Goal: Task Accomplishment & Management: Manage account settings

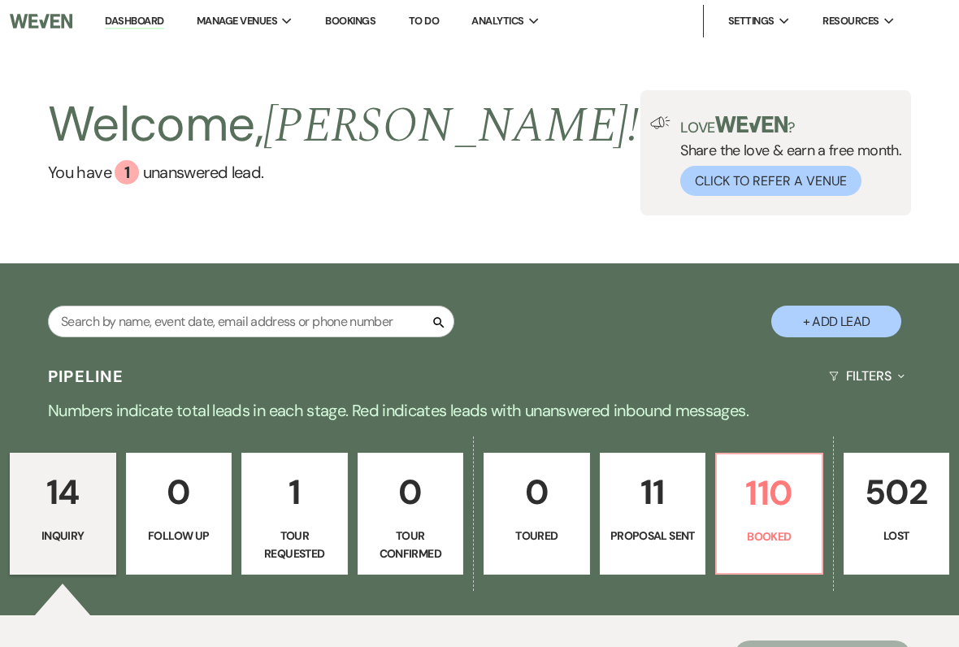
click at [755, 513] on p "110" at bounding box center [768, 493] width 85 height 54
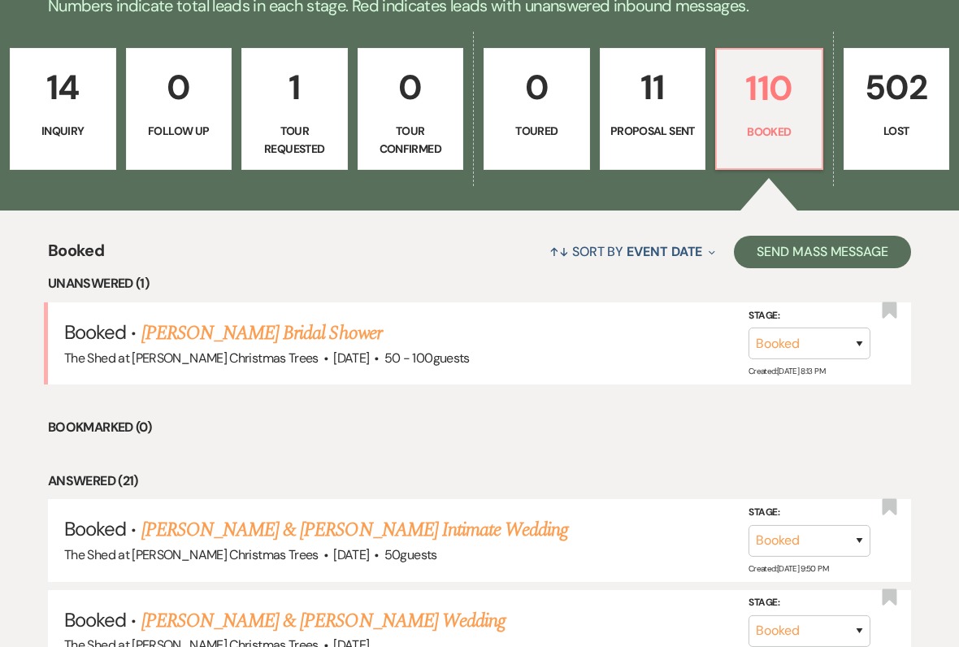
scroll to position [405, 0]
click at [187, 330] on link "[PERSON_NAME] Bridal Shower" at bounding box center [261, 333] width 241 height 29
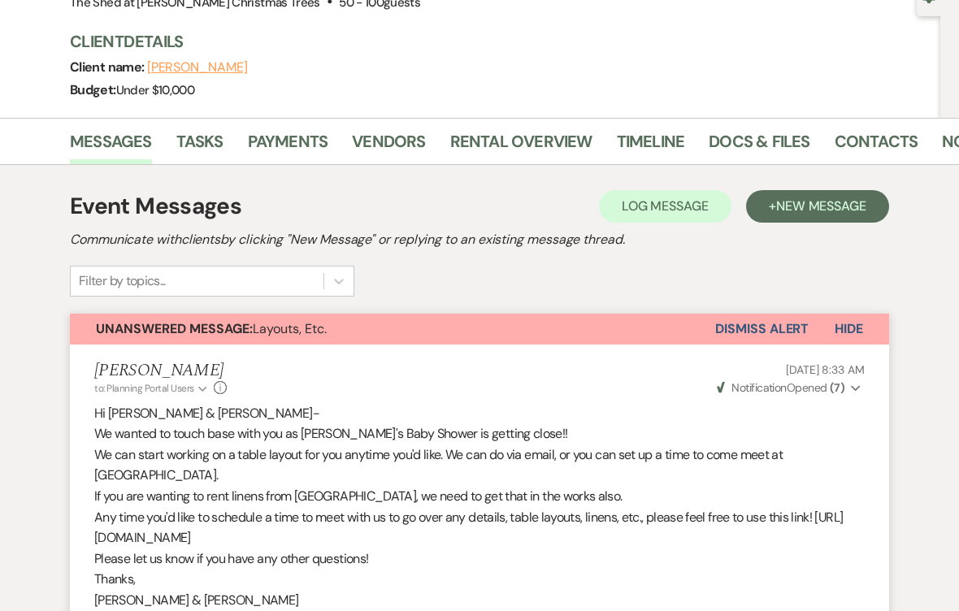
click at [740, 331] on button "Dismiss Alert" at bounding box center [761, 329] width 93 height 31
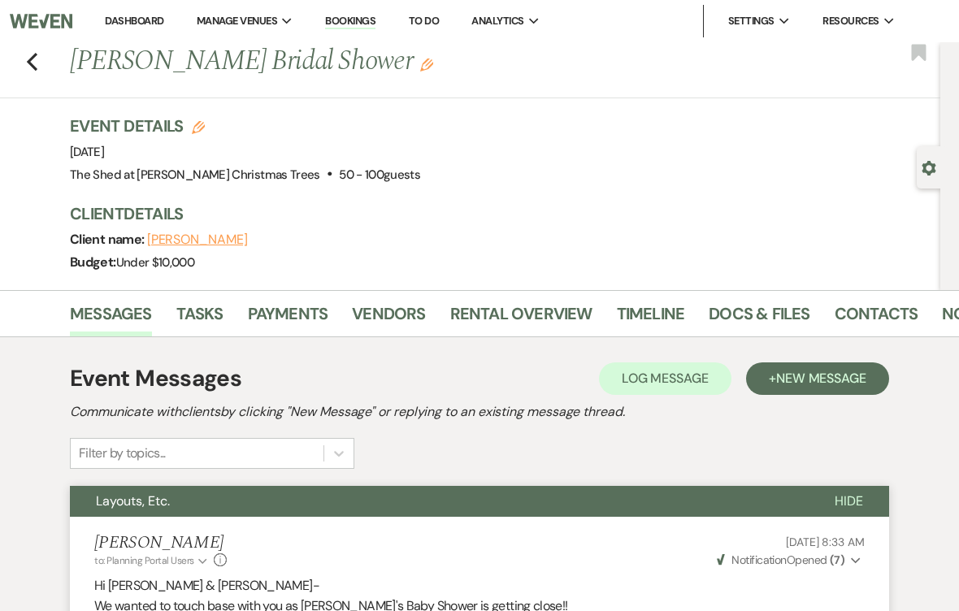
click at [37, 70] on icon "Previous" at bounding box center [32, 62] width 12 height 20
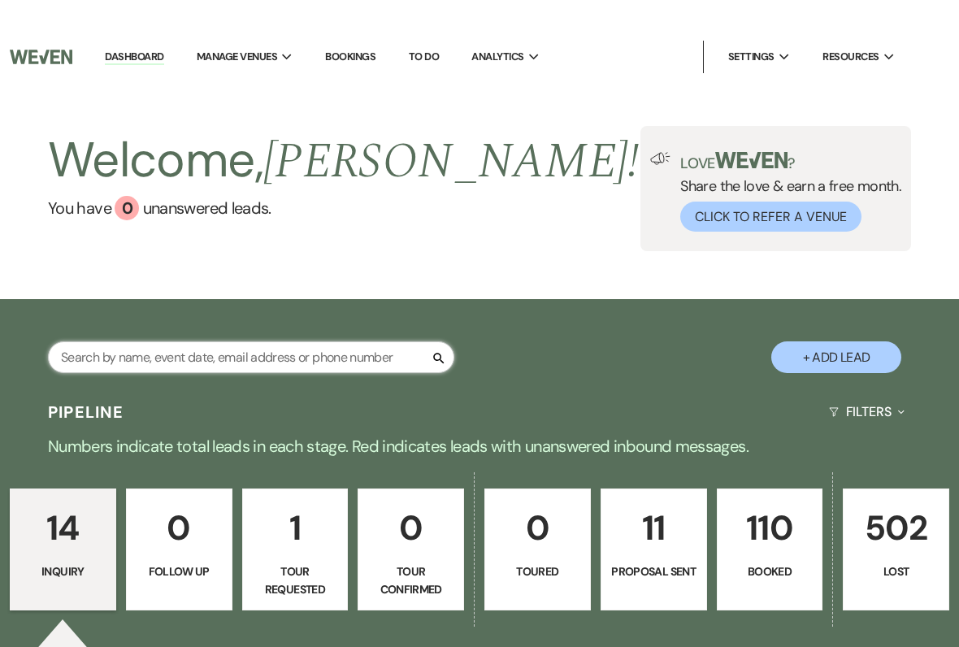
click at [349, 337] on input "text" at bounding box center [251, 322] width 406 height 32
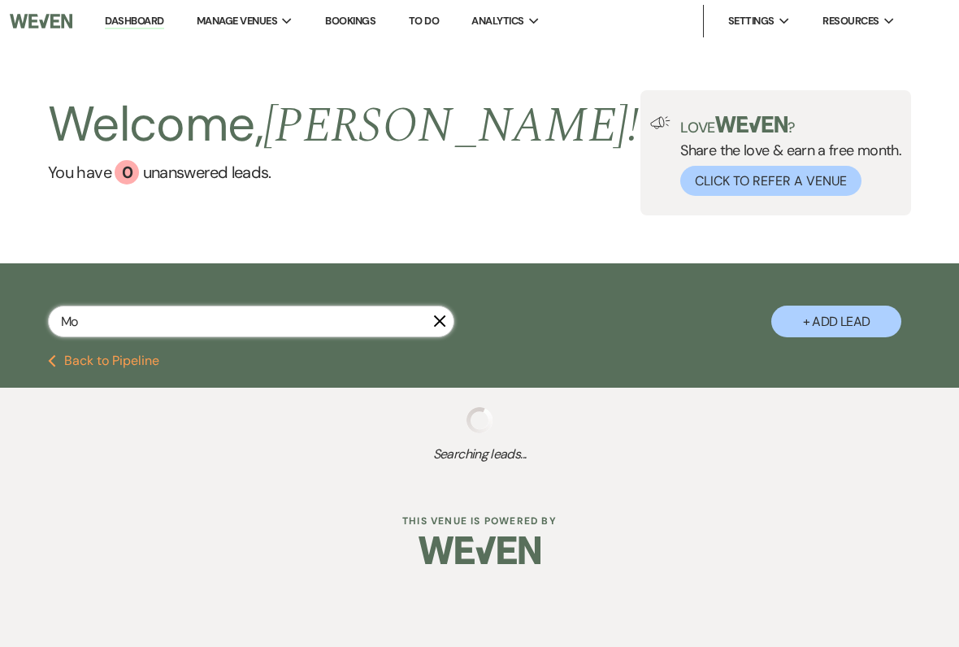
type input "Mor"
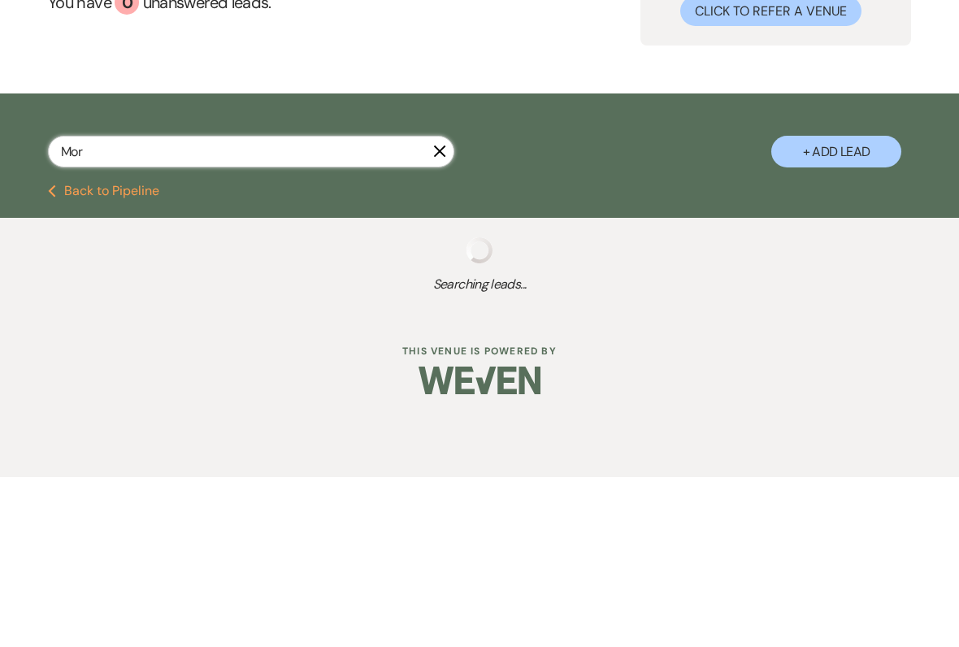
select select "8"
select select "5"
select select "8"
select select "5"
select select "8"
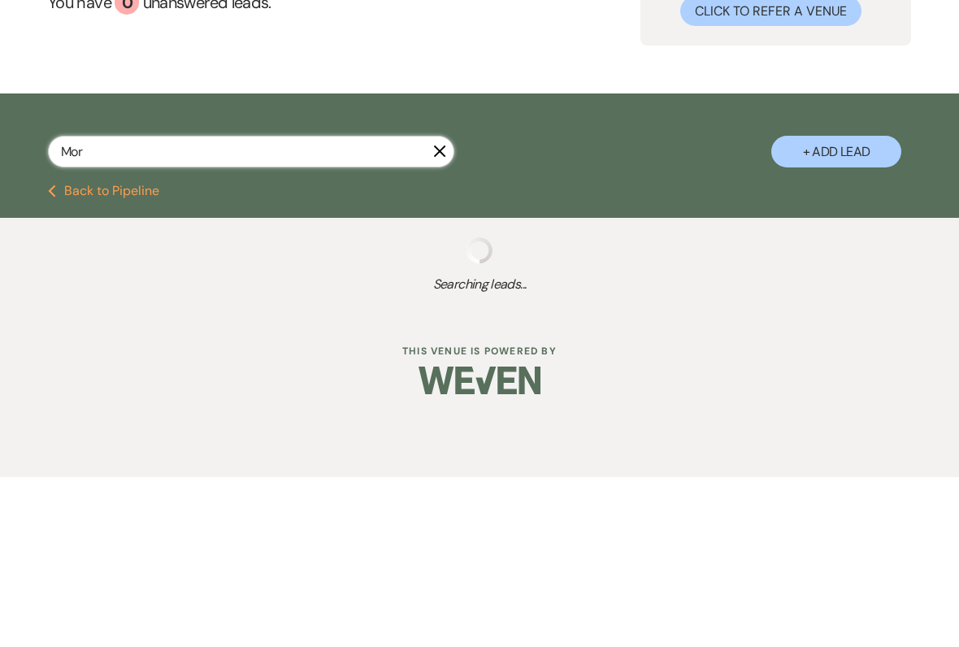
select select "5"
select select "8"
select select "5"
select select "8"
select select "5"
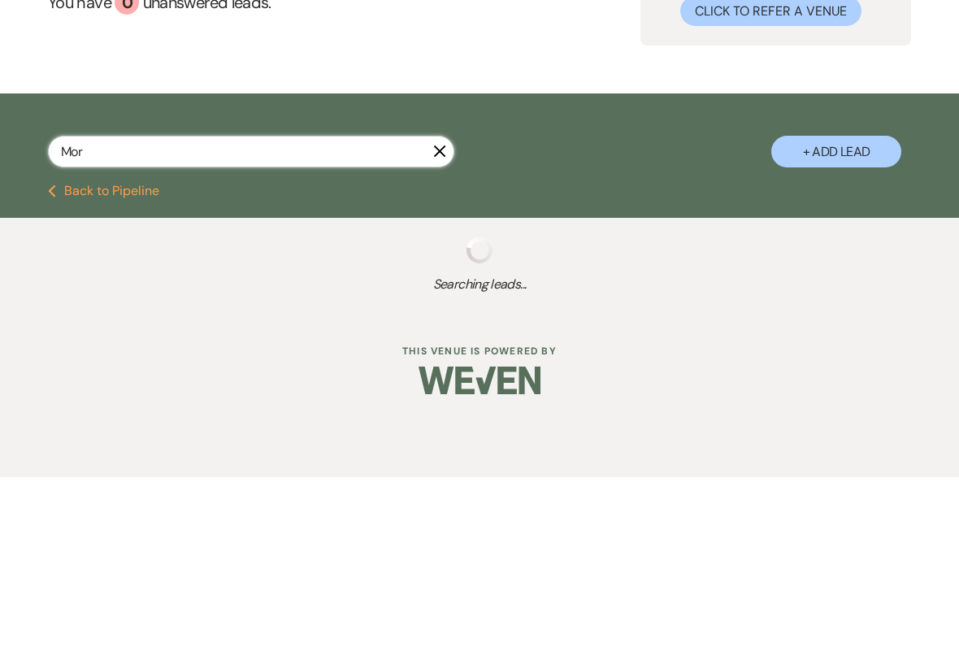
select select "8"
select select "6"
select select "8"
select select "5"
select select "8"
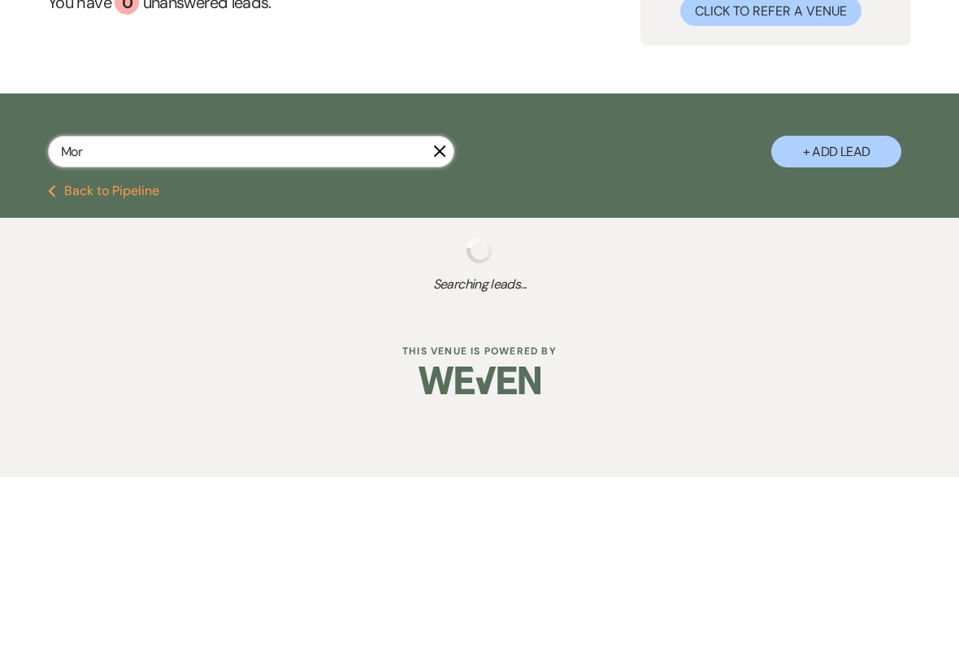
select select "6"
select select "8"
select select "5"
select select "8"
select select "5"
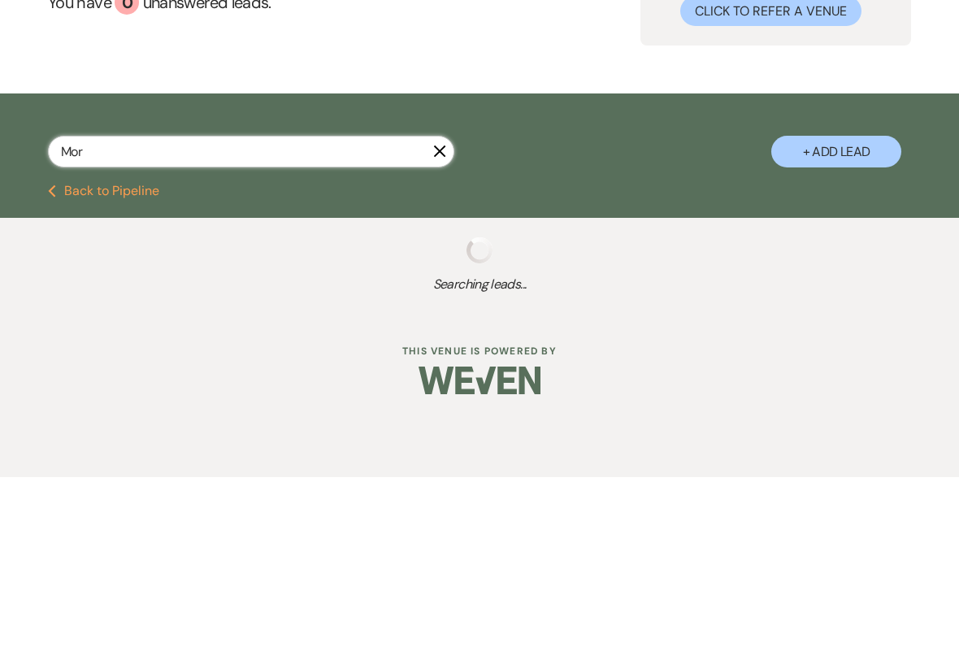
select select "8"
select select "5"
select select "8"
select select "5"
select select "8"
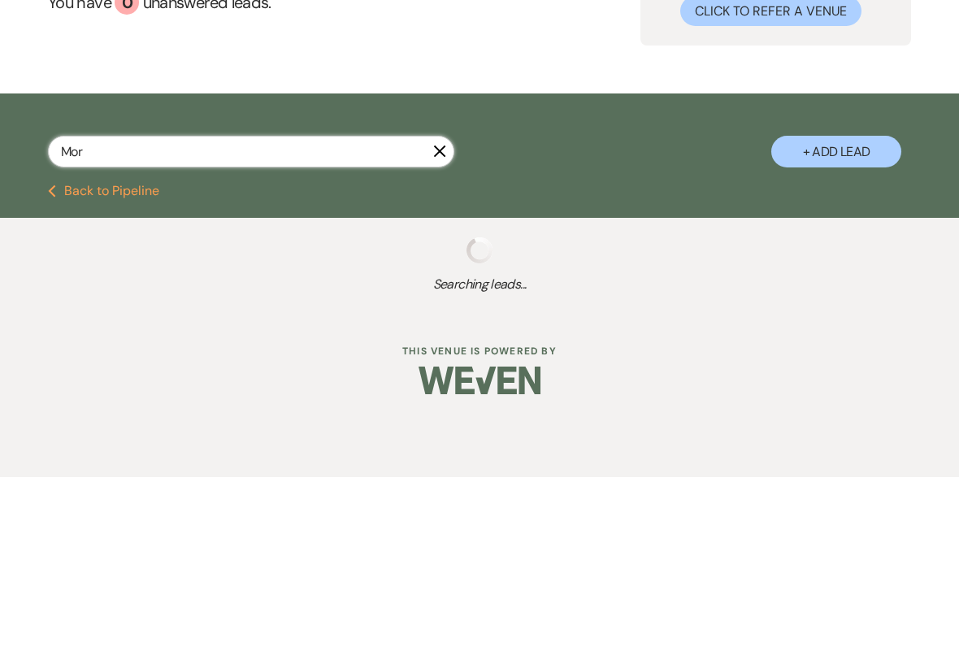
select select "5"
select select "8"
select select "5"
select select "8"
select select "5"
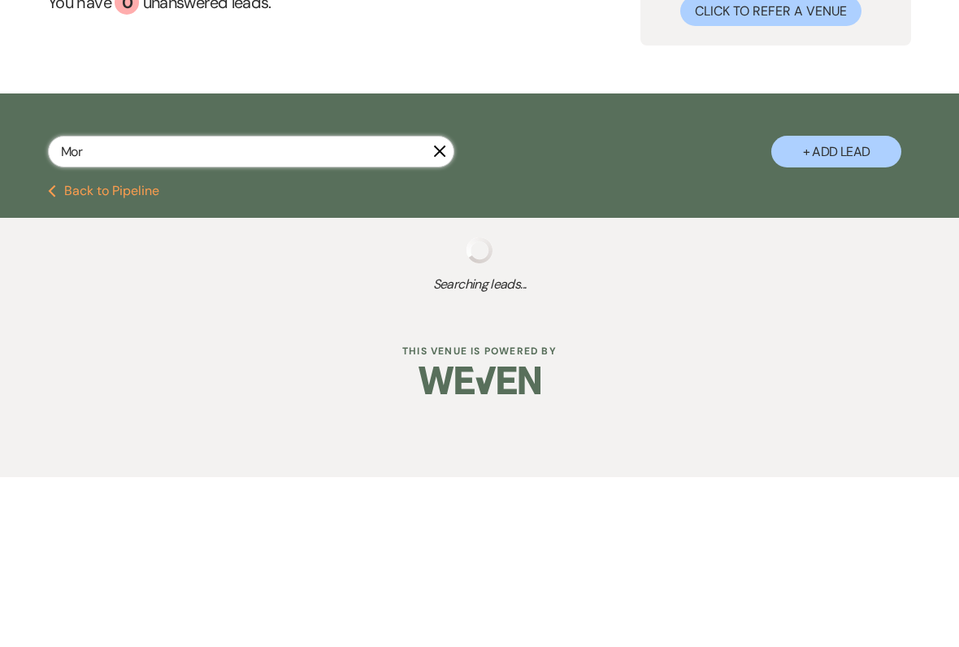
select select "8"
select select "11"
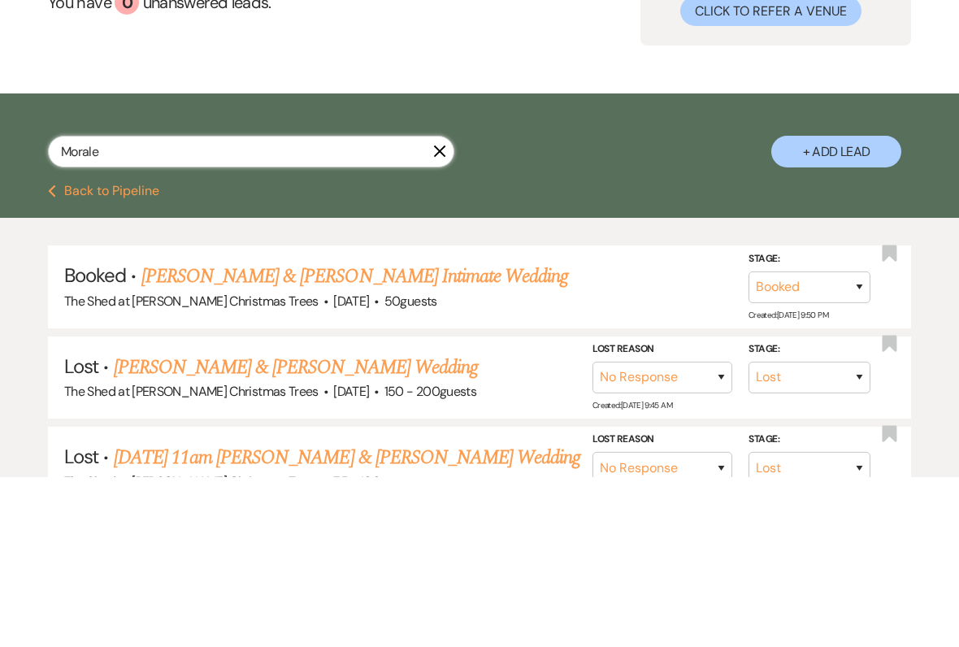
type input "[PERSON_NAME]"
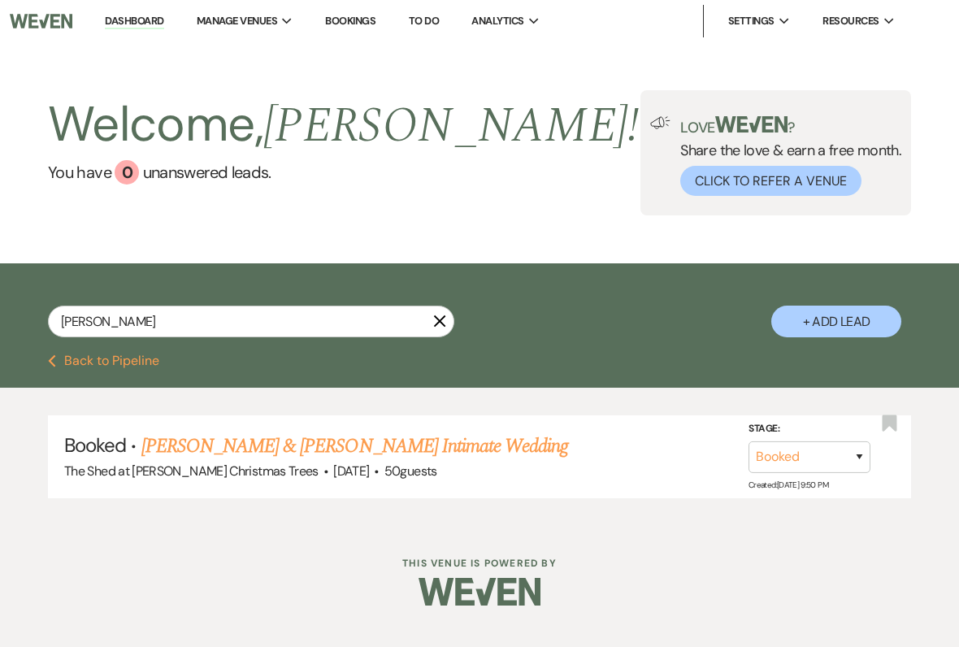
click at [221, 439] on link "[PERSON_NAME] & [PERSON_NAME] Intimate Wedding" at bounding box center [354, 445] width 427 height 29
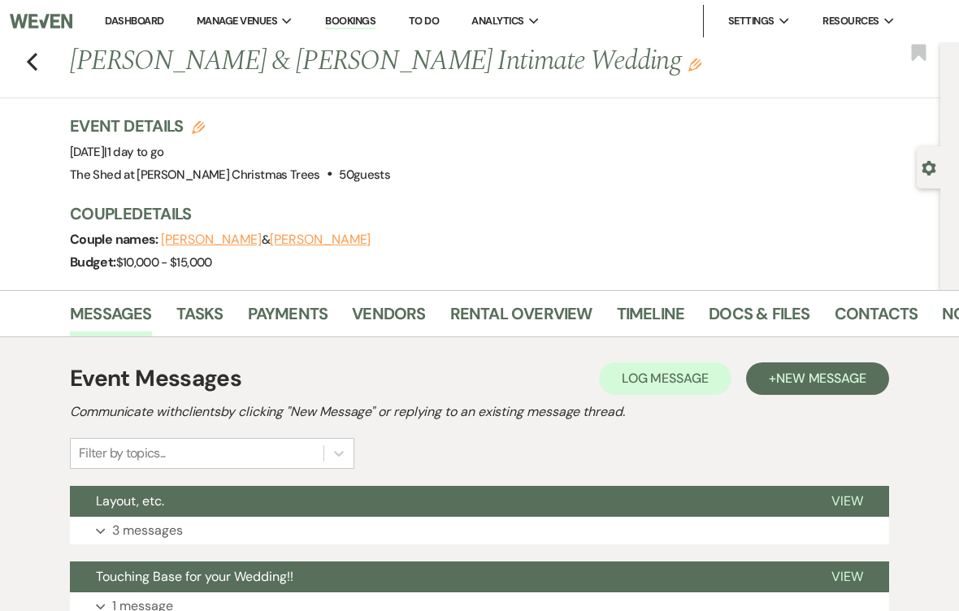
click at [283, 321] on link "Payments" at bounding box center [288, 319] width 80 height 36
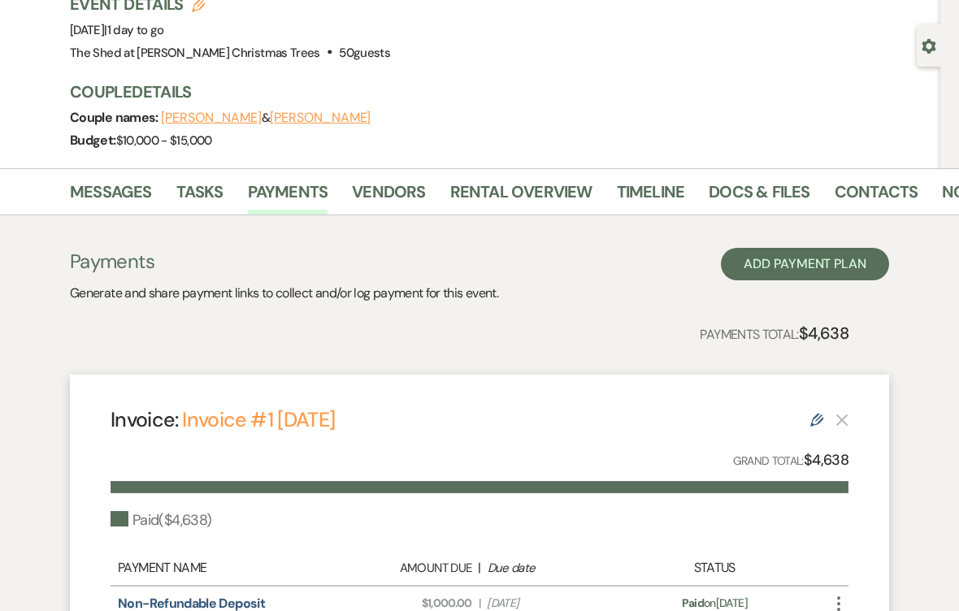
scroll to position [122, 0]
click at [110, 190] on link "Messages" at bounding box center [111, 197] width 82 height 36
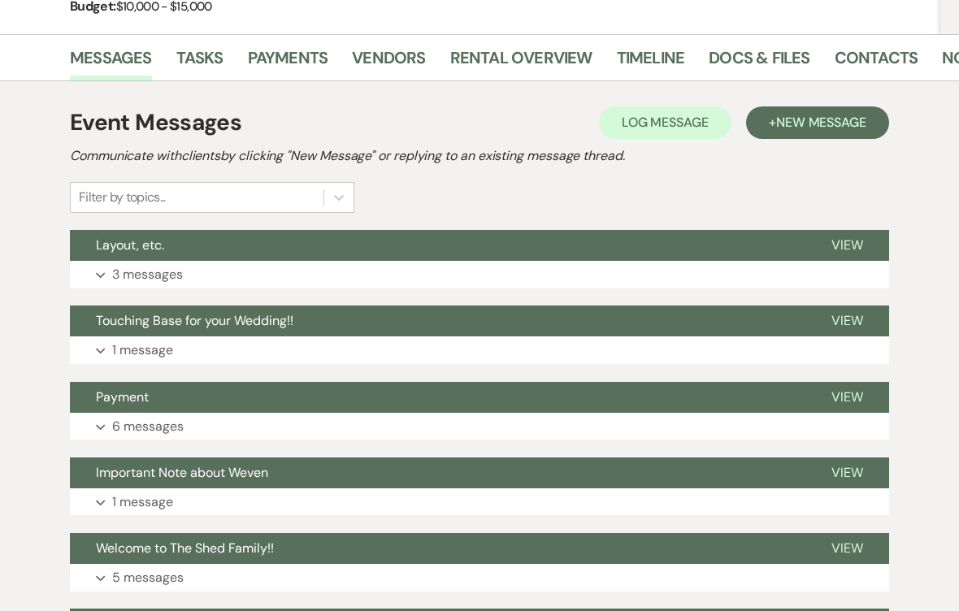
scroll to position [256, 0]
click at [108, 425] on button "Expand 6 messages" at bounding box center [479, 427] width 819 height 28
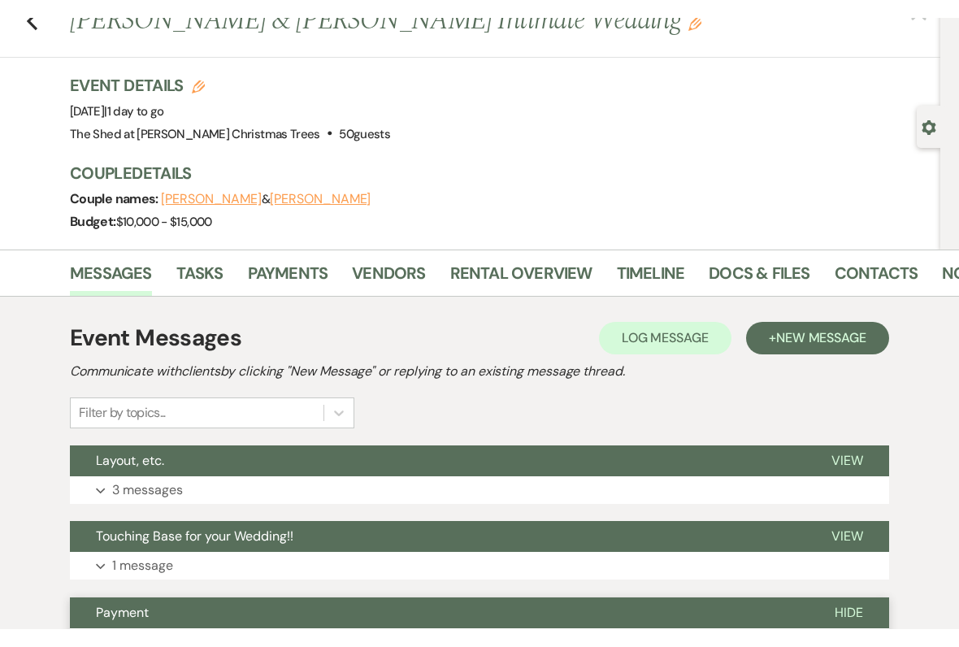
scroll to position [0, 0]
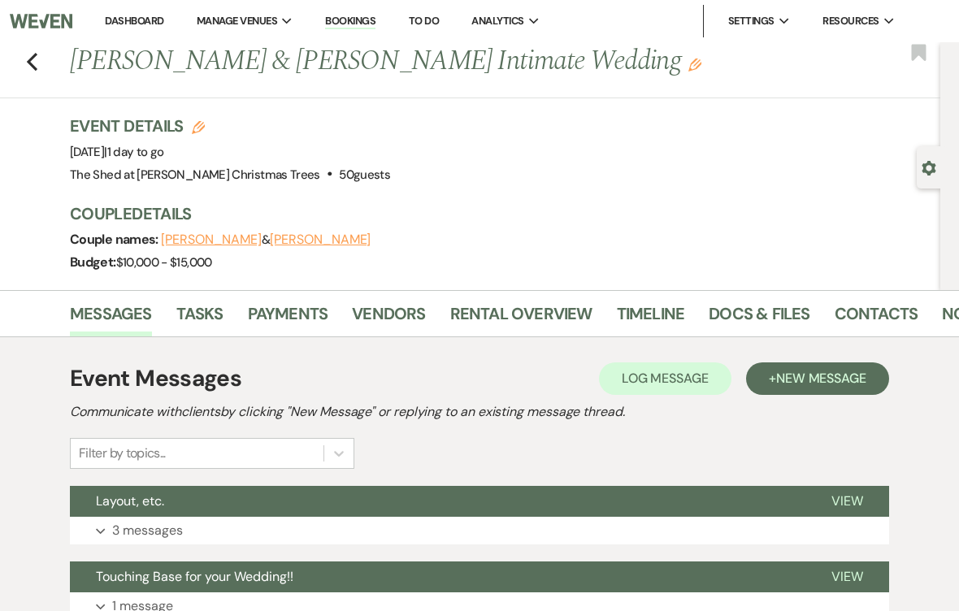
click at [121, 10] on li "Dashboard" at bounding box center [134, 21] width 75 height 33
click at [130, 24] on link "Dashboard" at bounding box center [134, 21] width 59 height 14
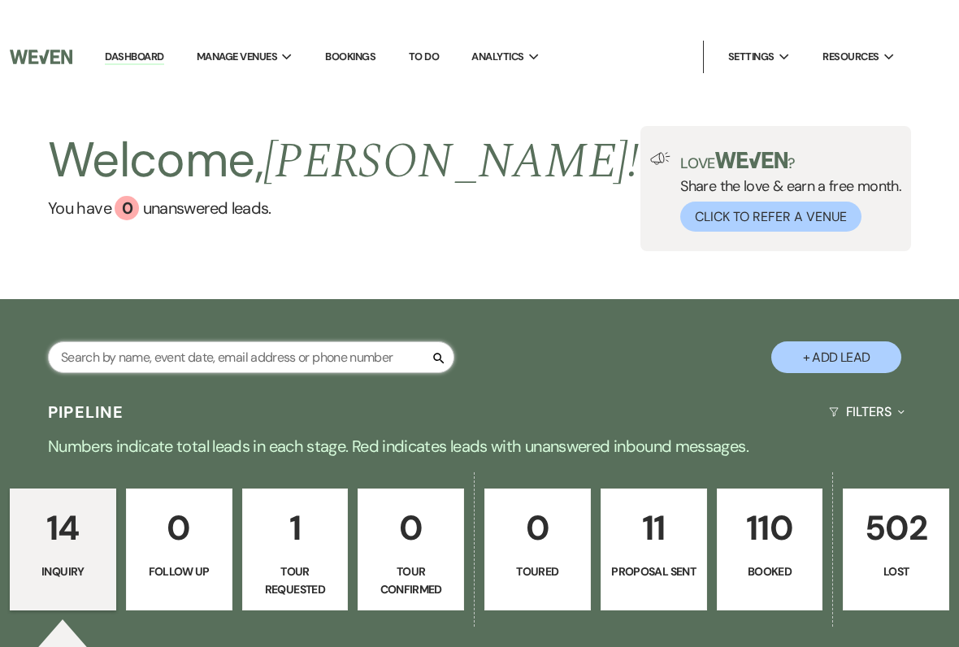
click at [110, 337] on input "text" at bounding box center [251, 322] width 406 height 32
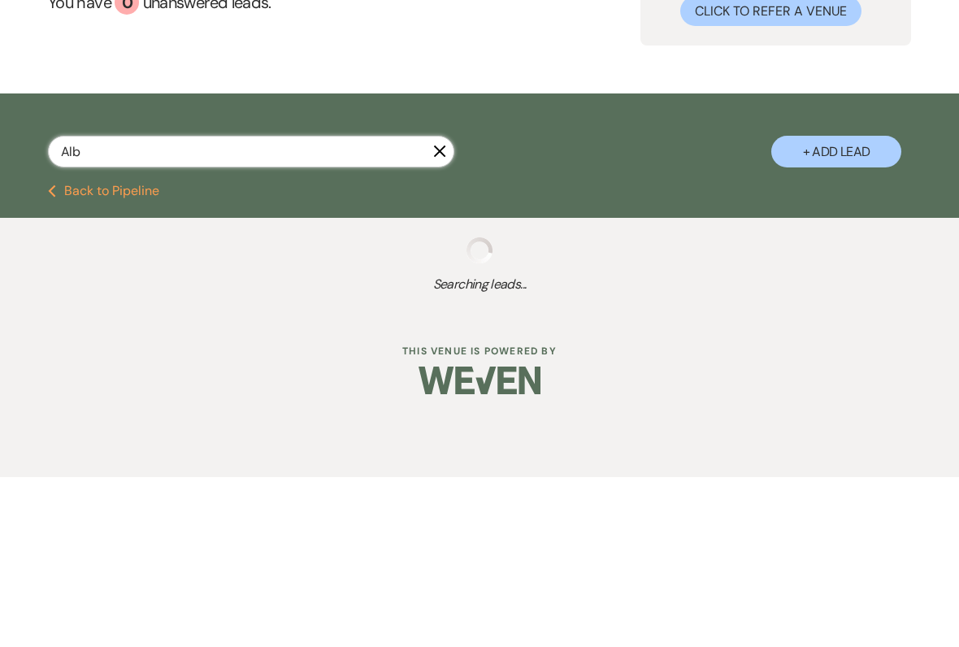
type input "Albe"
select select "2"
select select "6"
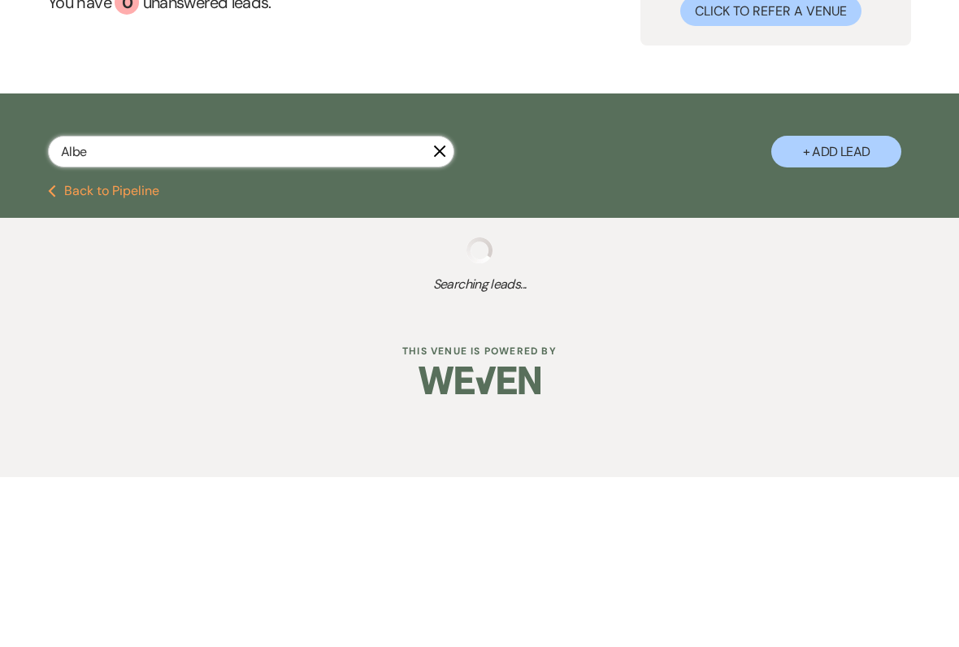
select select "8"
select select "1"
select select "8"
select select "5"
select select "8"
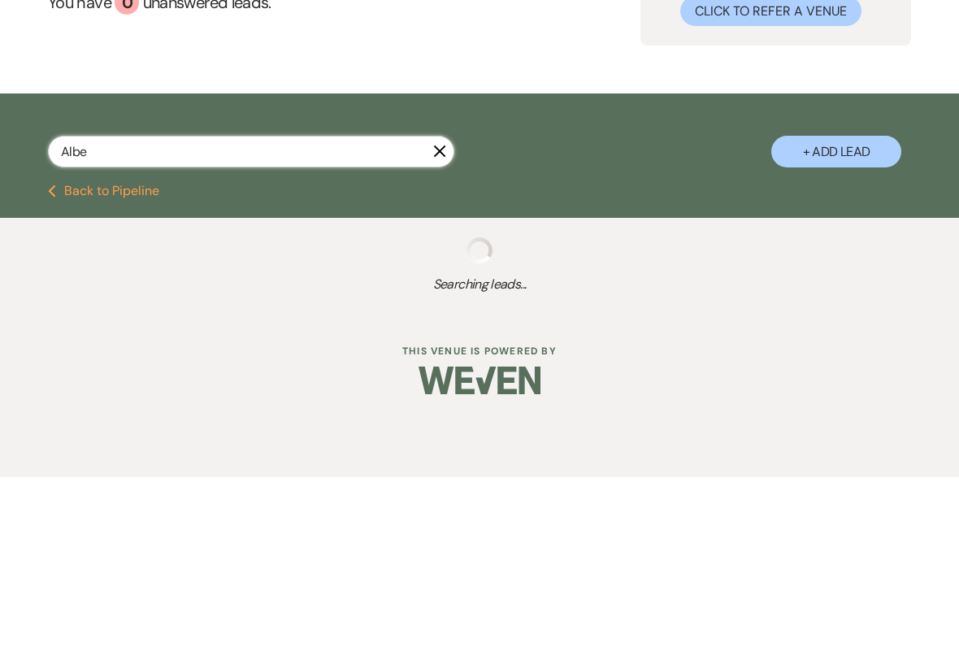
select select "9"
select select "8"
select select "6"
select select "8"
select select "5"
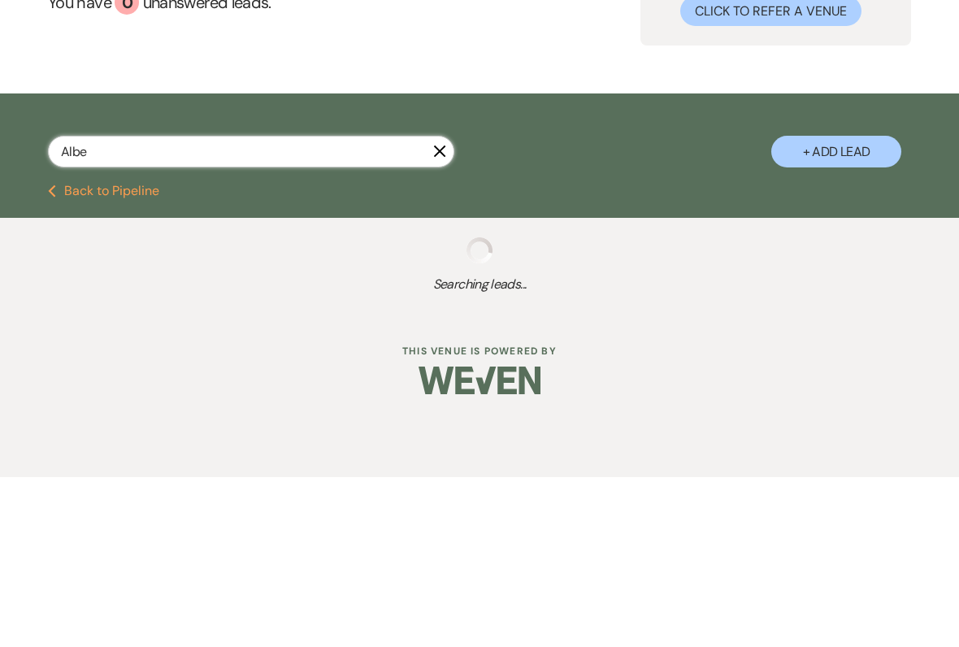
select select "8"
select select "5"
select select "8"
select select "5"
select select "8"
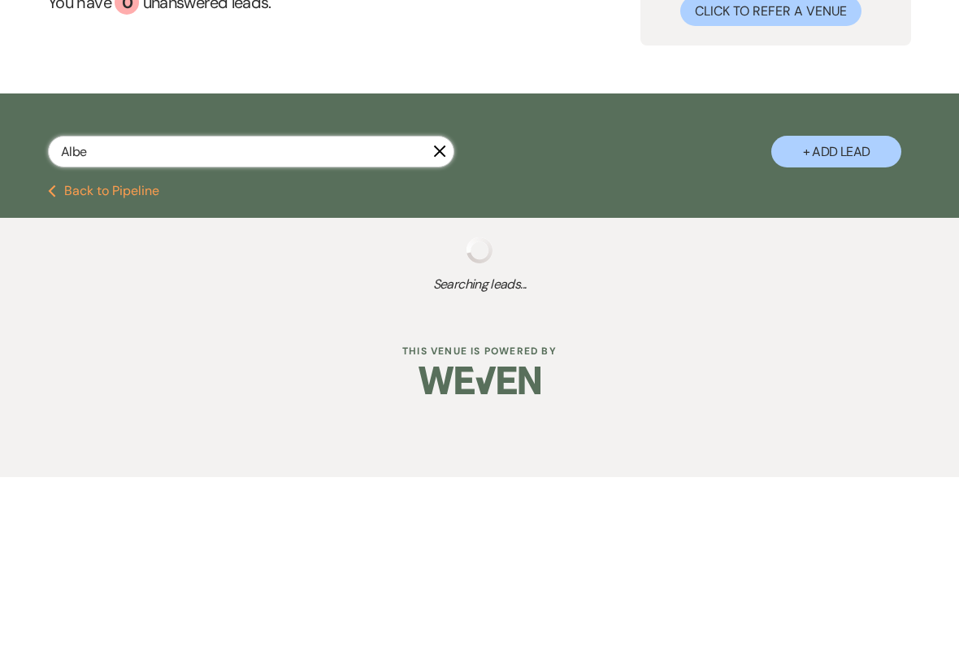
select select "6"
select select "8"
select select "5"
select select "8"
select select "5"
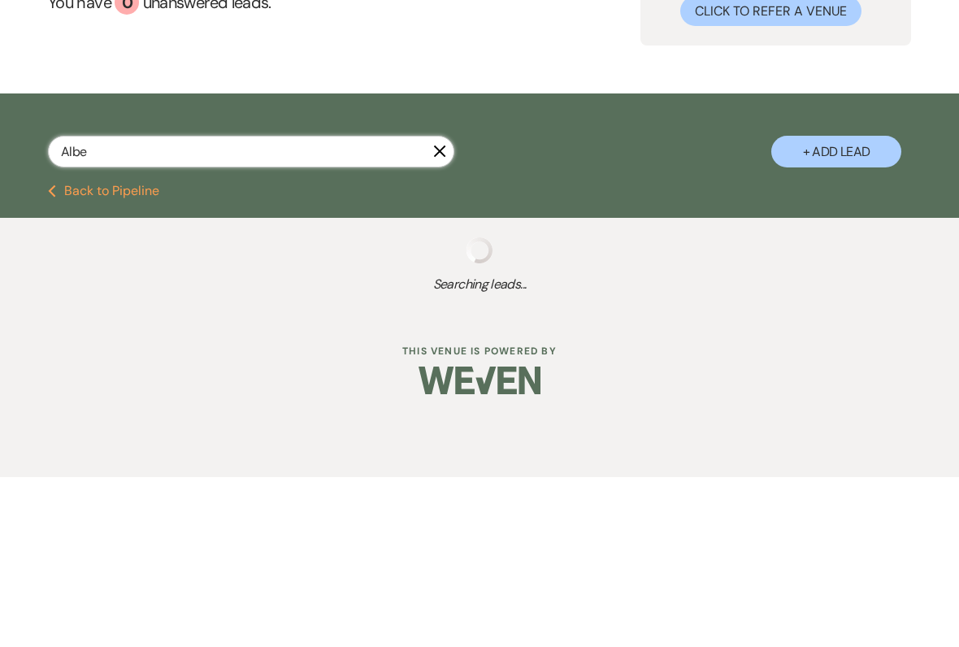
select select "8"
select select "5"
select select "8"
select select "5"
select select "8"
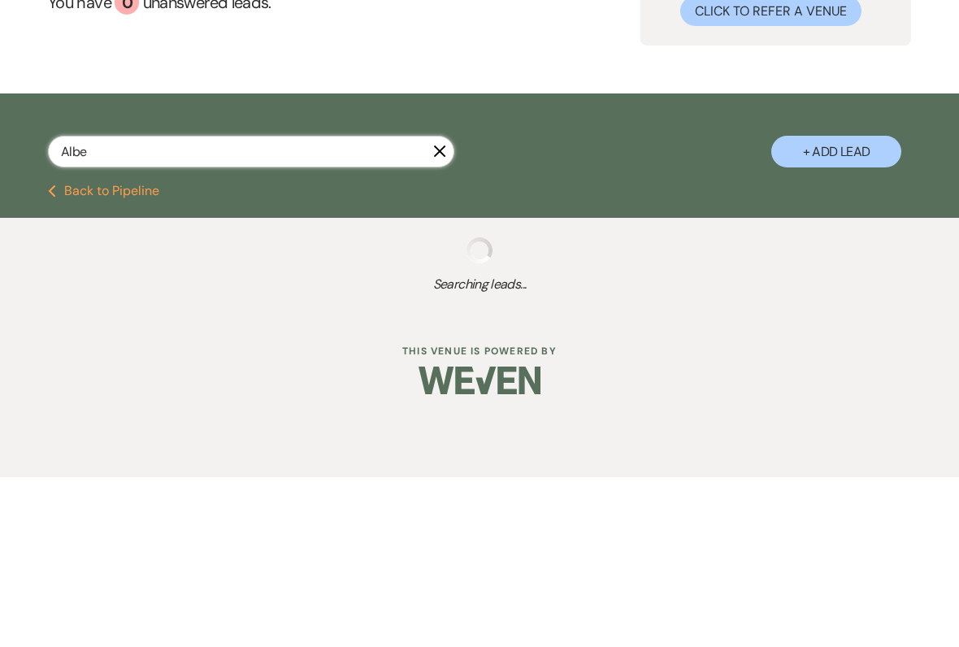
select select "5"
select select "8"
select select "5"
select select "8"
select select "5"
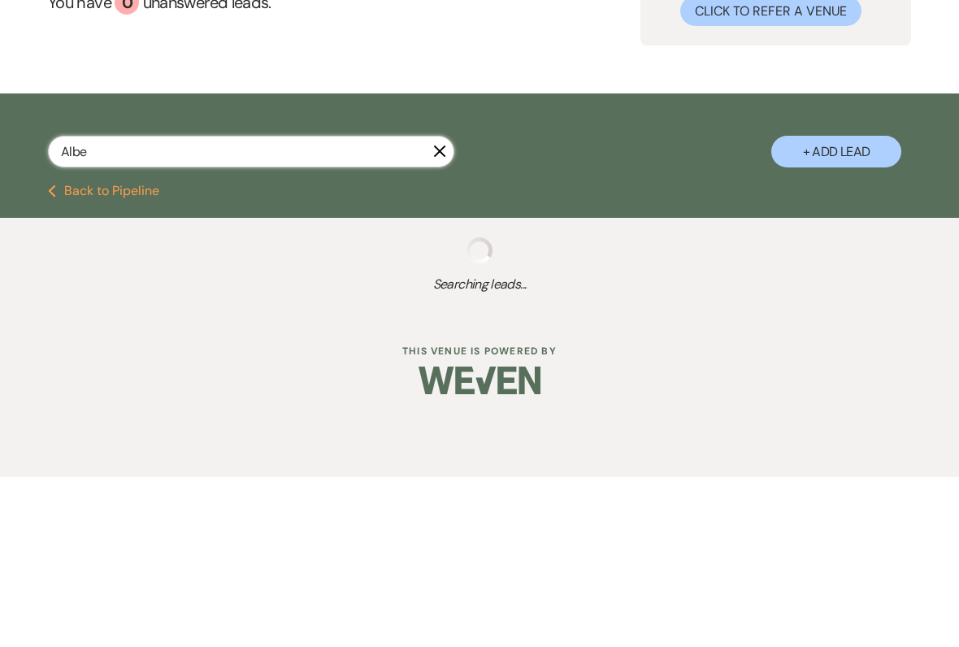
select select "8"
select select "5"
select select "8"
select select "5"
select select "8"
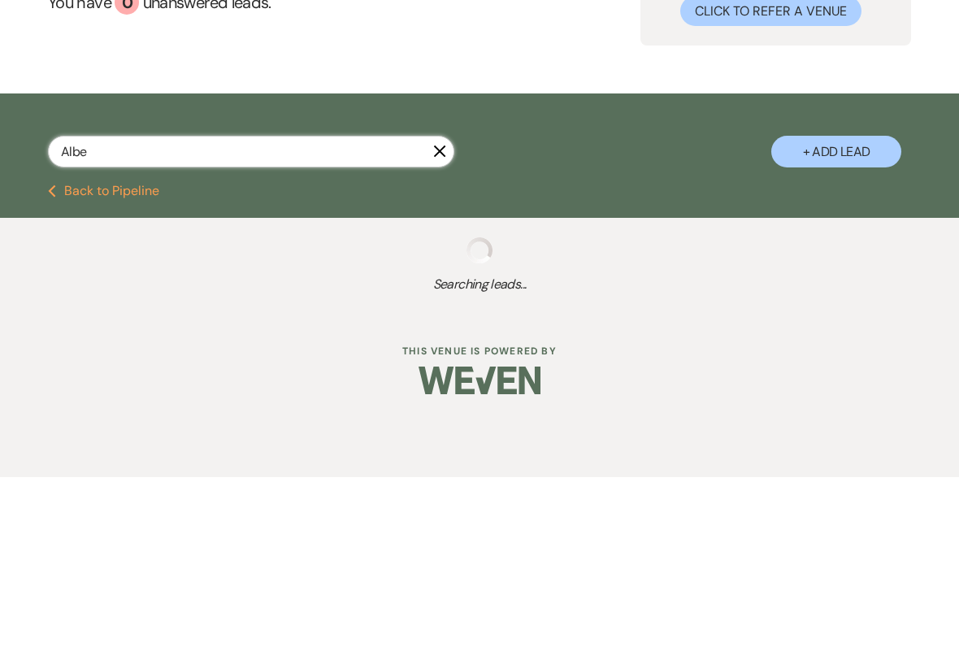
select select "6"
select select "8"
select select "5"
select select "8"
select select "5"
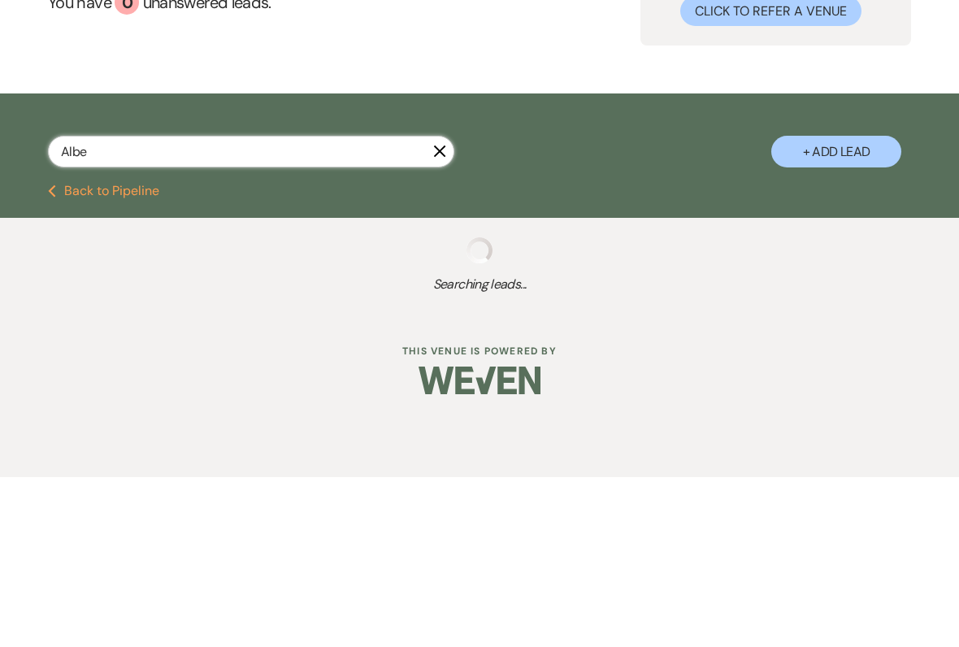
select select "8"
select select "5"
select select "8"
select select "5"
select select "8"
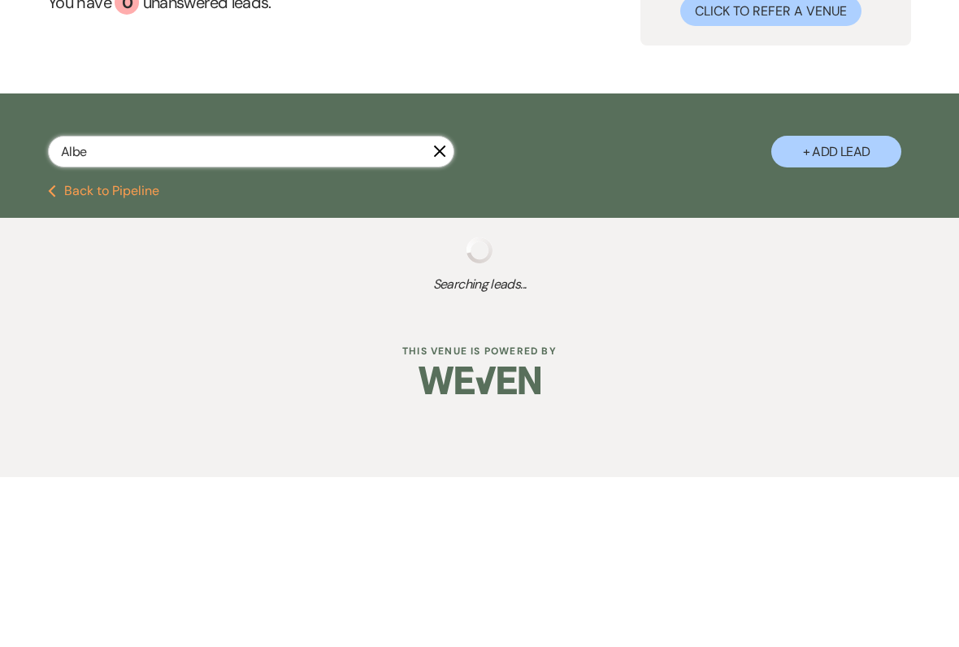
select select "5"
select select "8"
select select "2"
select select "8"
select select "5"
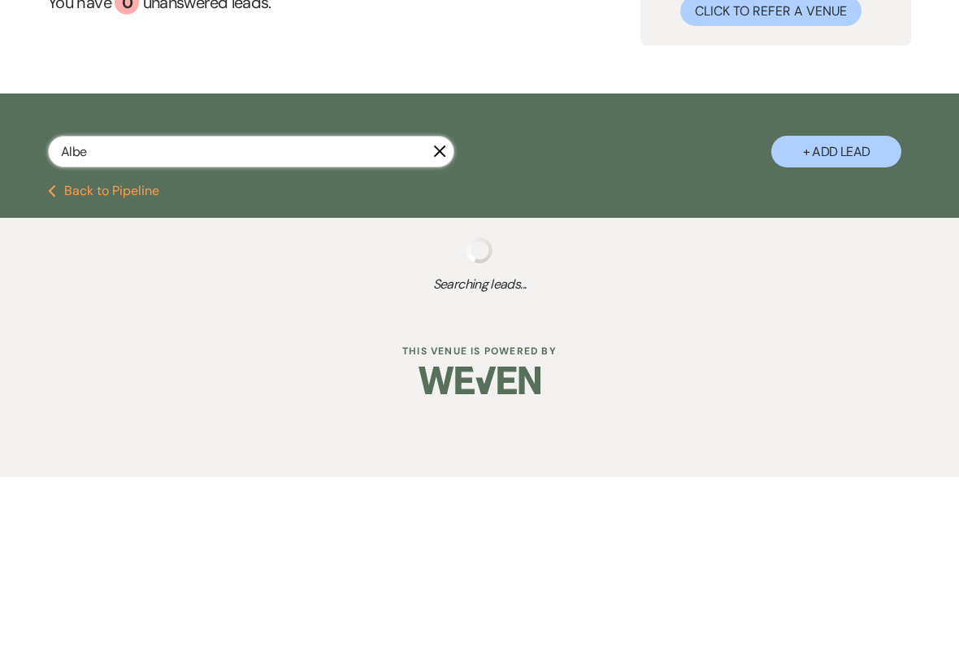
select select "8"
select select "5"
select select "8"
select select "5"
select select "8"
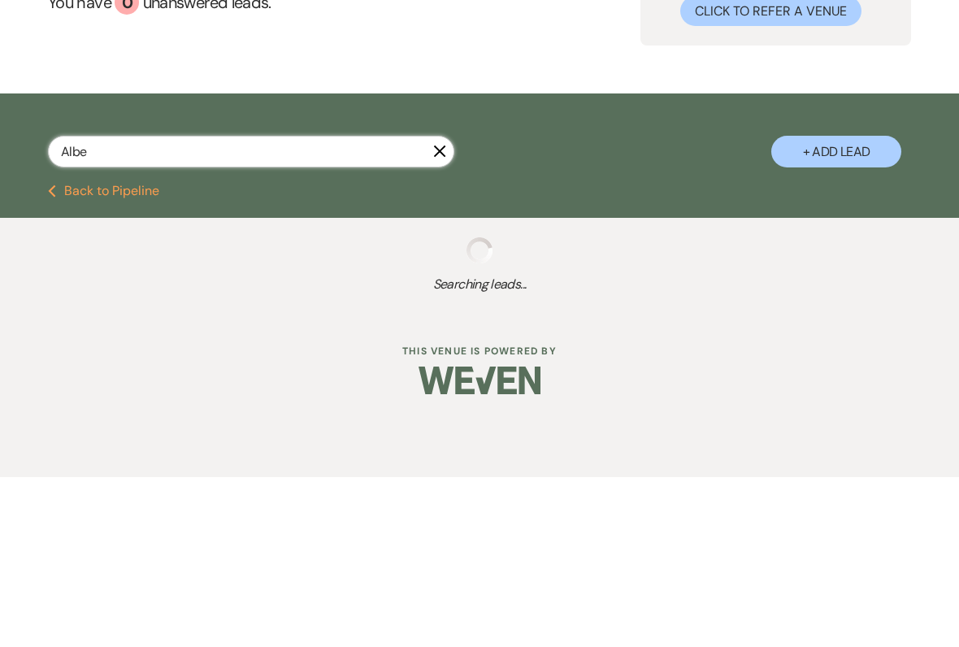
select select "5"
select select "8"
select select "5"
select select "8"
select select "5"
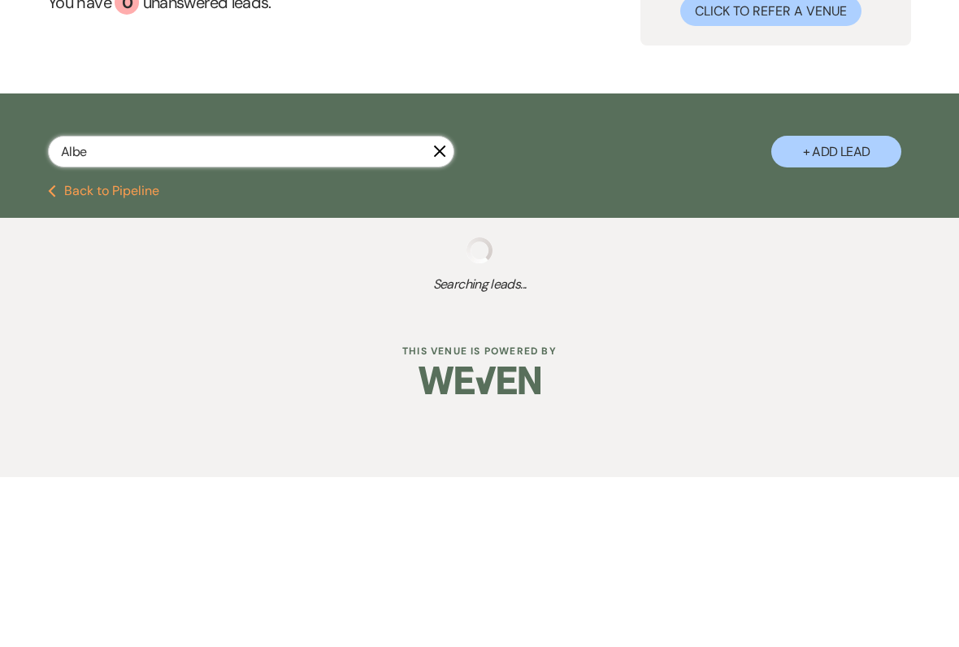
select select "8"
select select "5"
select select "8"
select select "5"
select select "8"
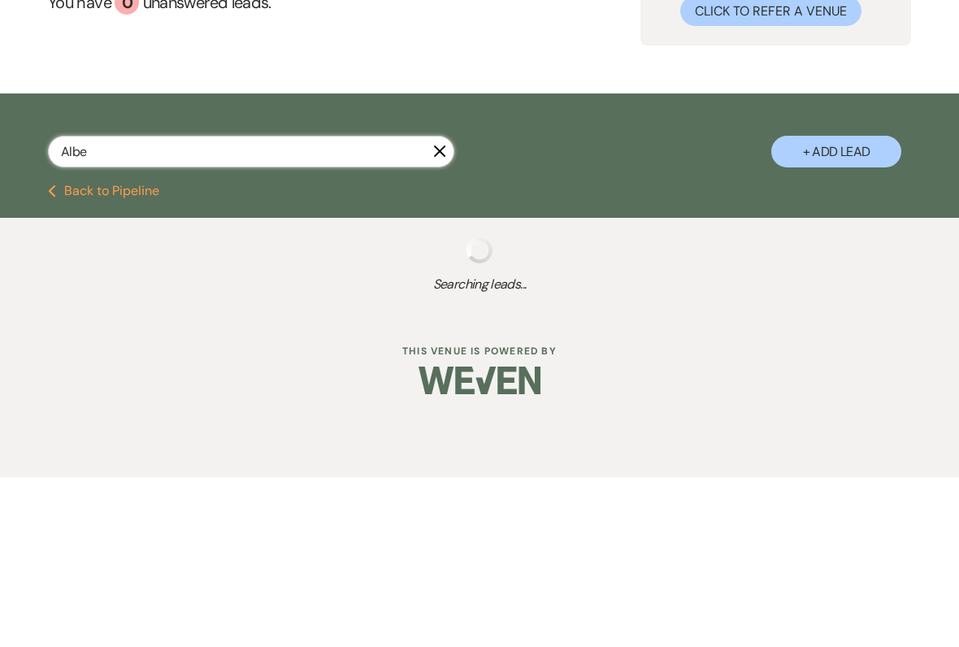
select select "5"
select select "8"
select select "5"
select select "8"
select select "5"
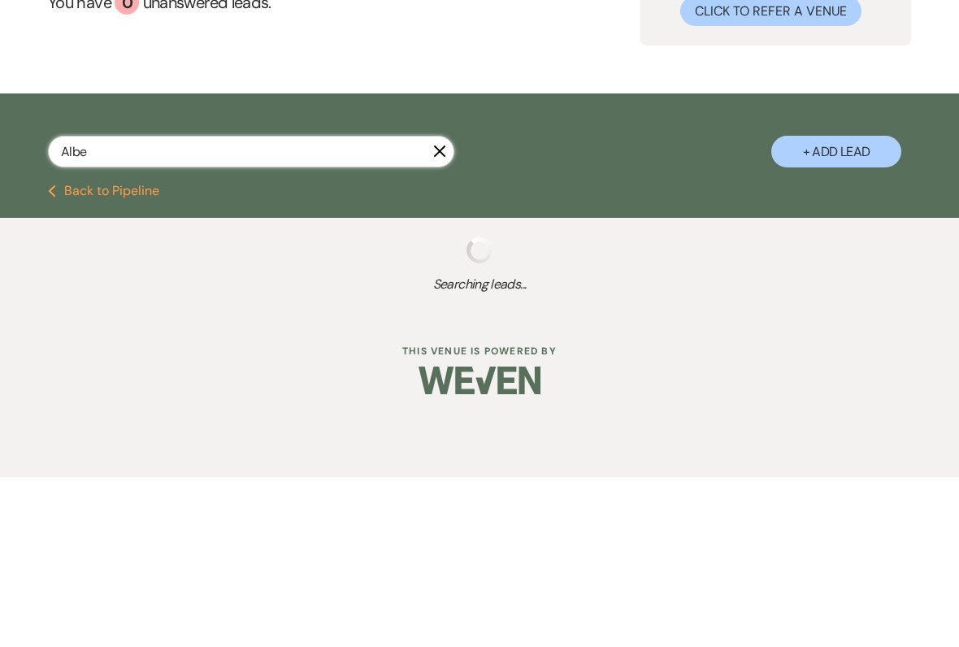
select select "8"
select select "5"
select select "8"
select select "7"
select select "8"
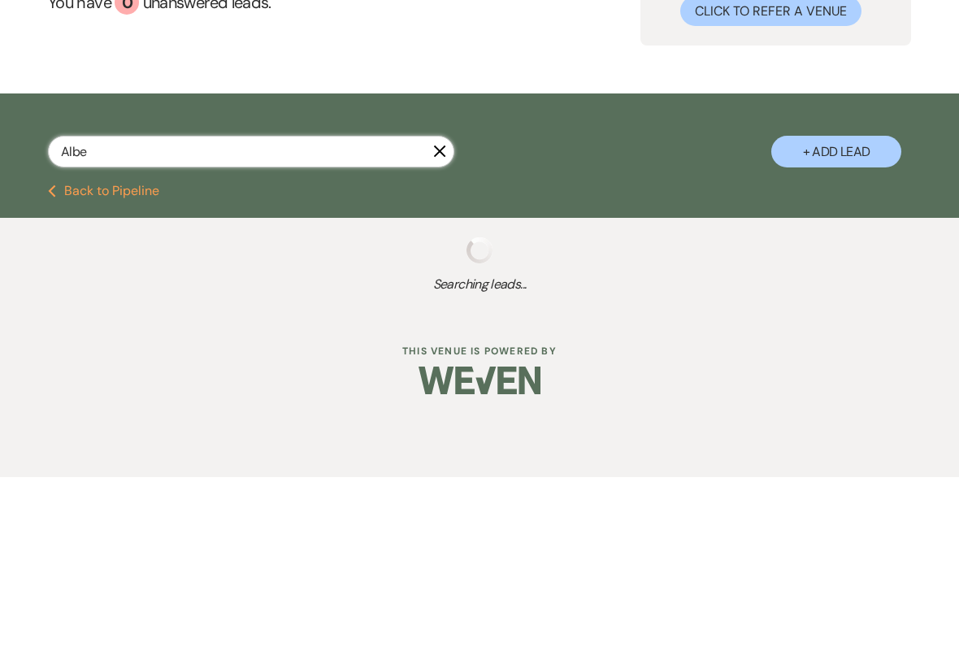
select select "5"
select select "8"
select select "1"
select select "8"
select select "11"
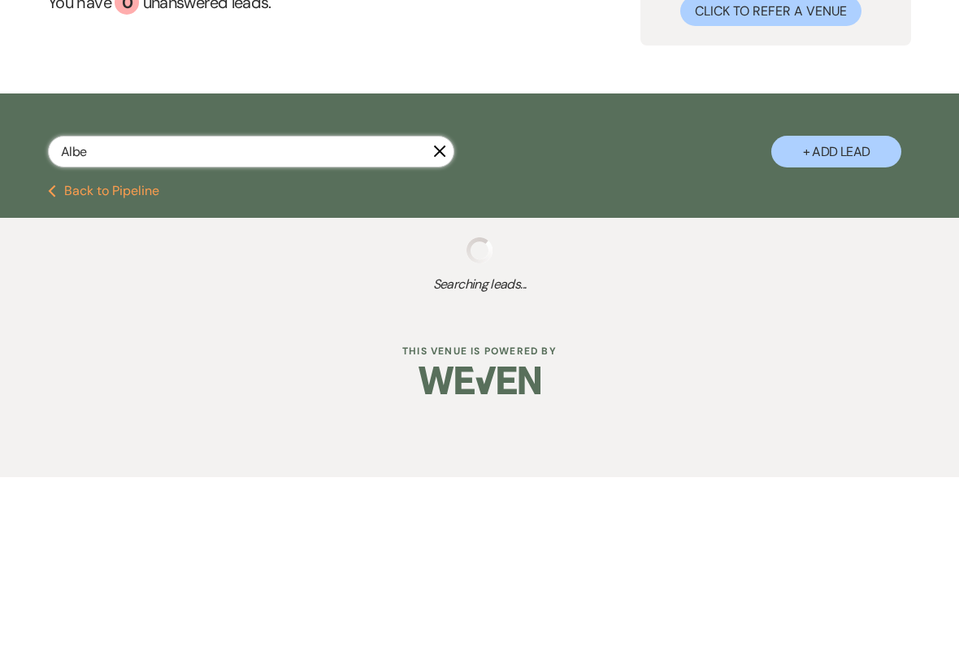
select select "8"
select select "5"
select select "8"
select select "5"
select select "8"
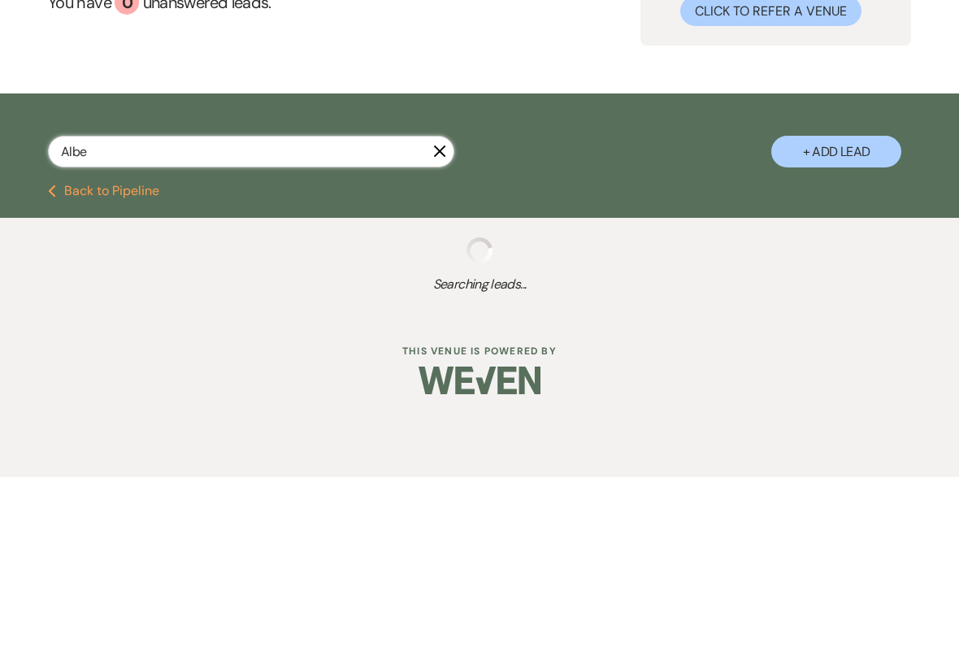
select select "5"
select select "8"
select select "5"
select select "8"
select select "5"
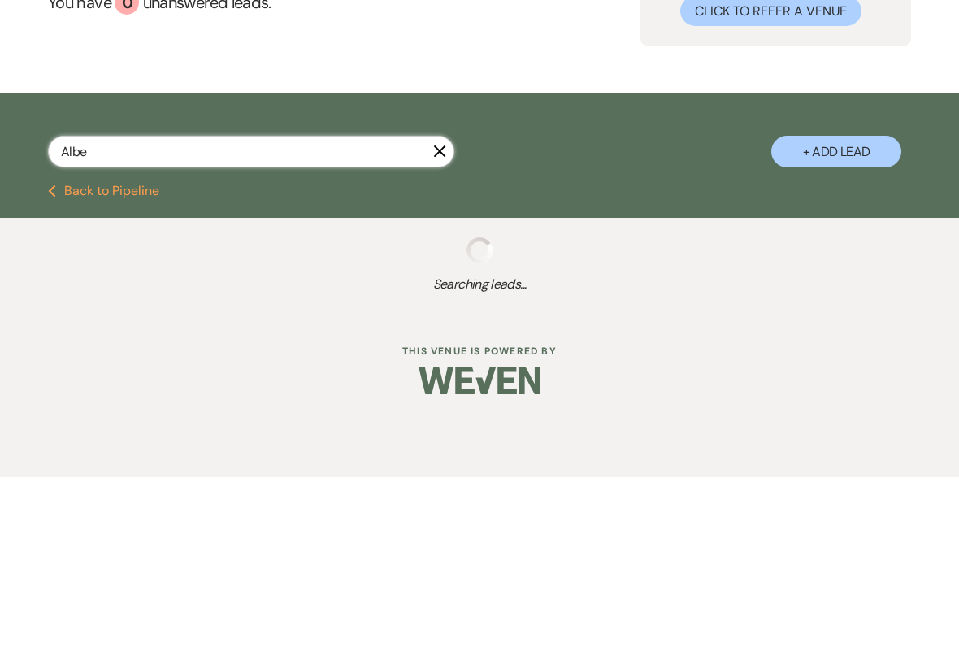
select select "8"
select select "5"
select select "8"
select select "5"
select select "8"
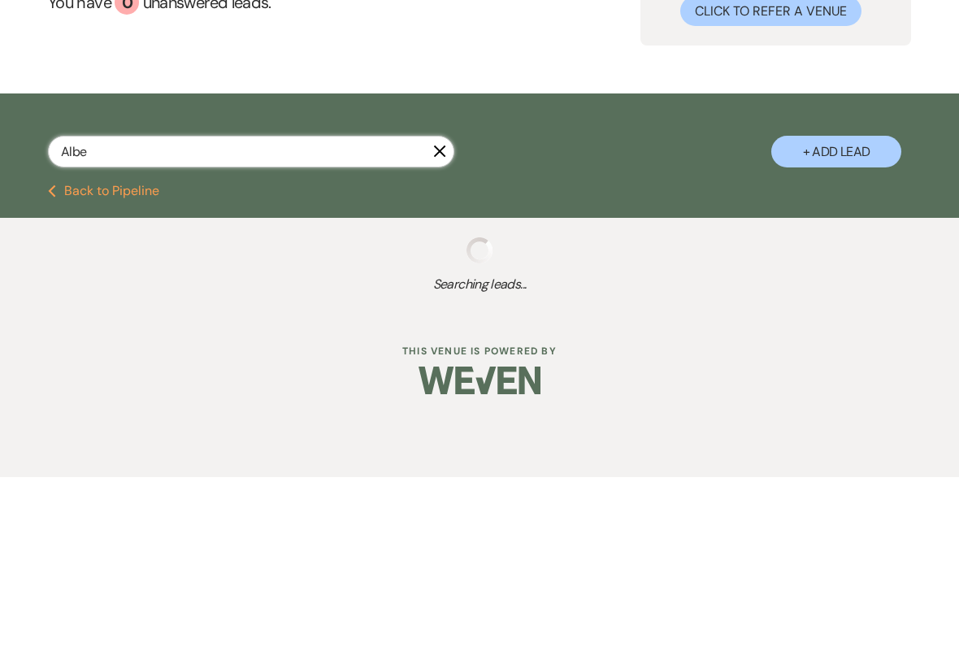
select select "5"
select select "8"
select select "5"
select select "8"
select select "5"
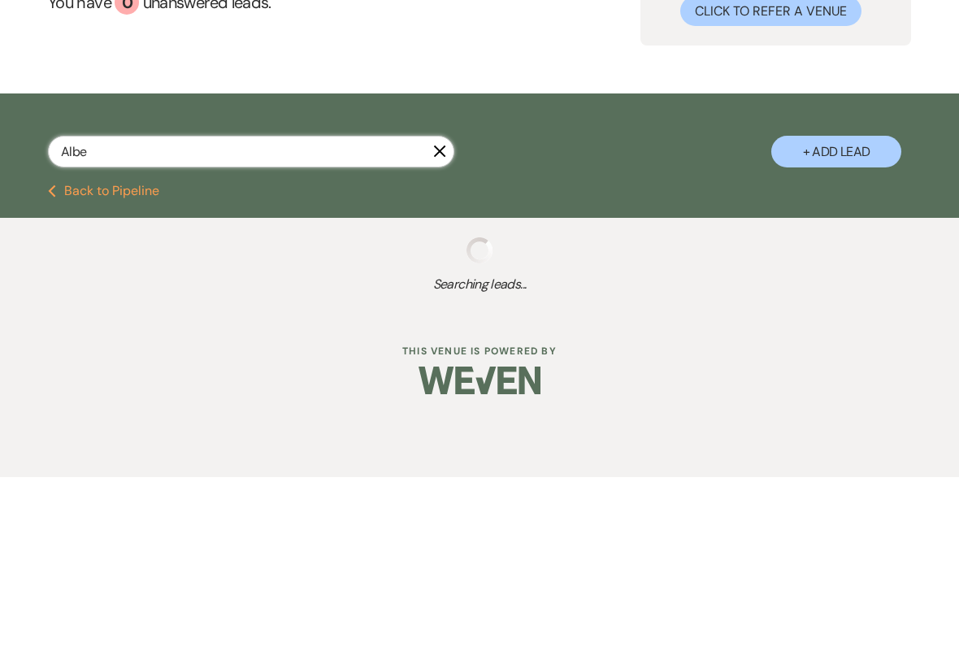
select select "8"
select select "5"
select select "8"
select select "5"
select select "8"
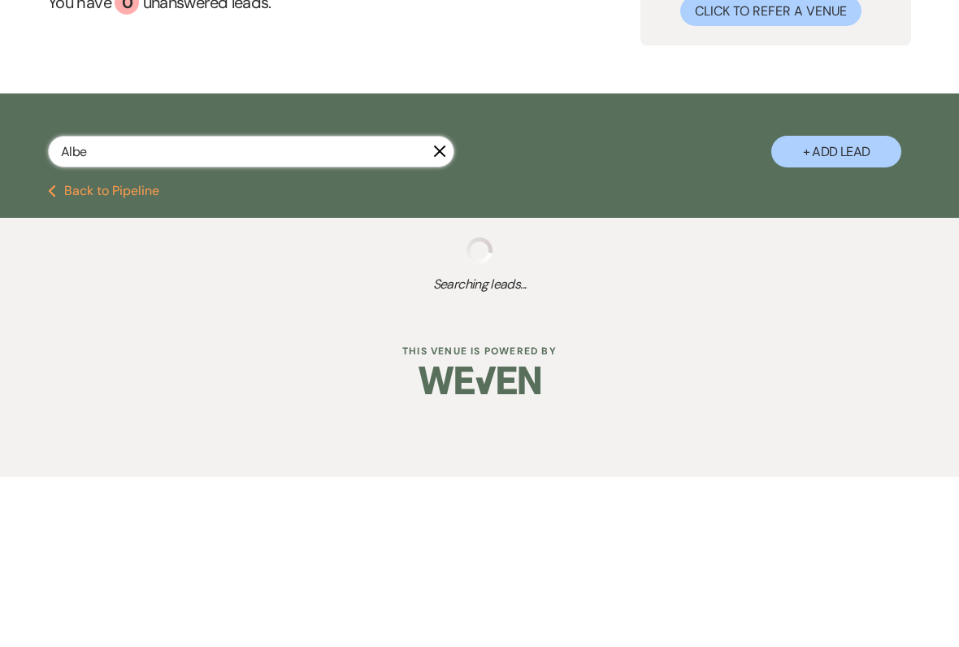
select select "5"
select select "8"
select select "7"
select select "8"
select select "5"
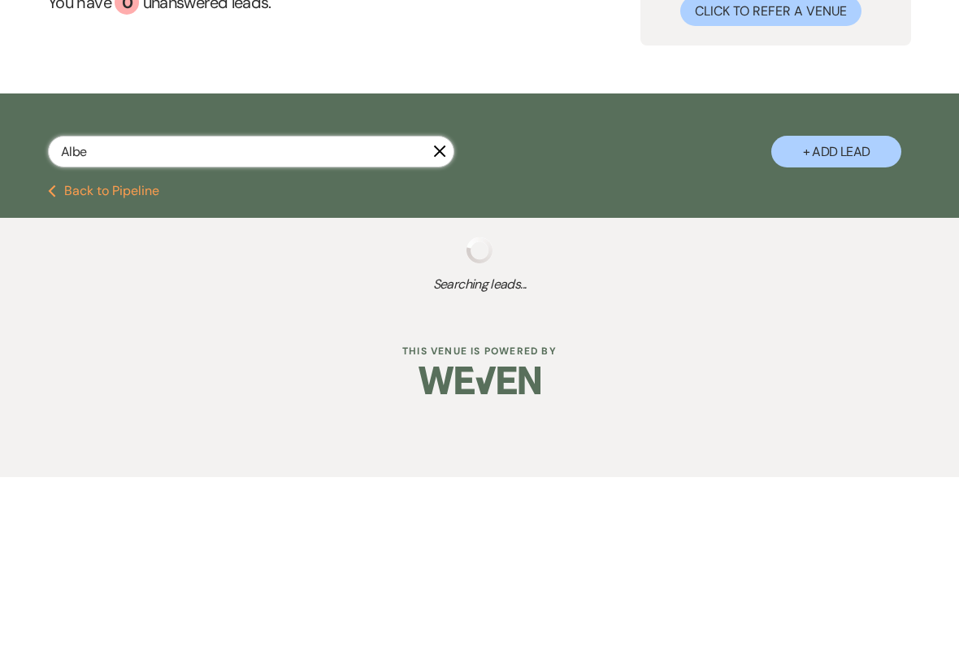
select select "8"
select select "5"
select select "8"
select select "5"
select select "8"
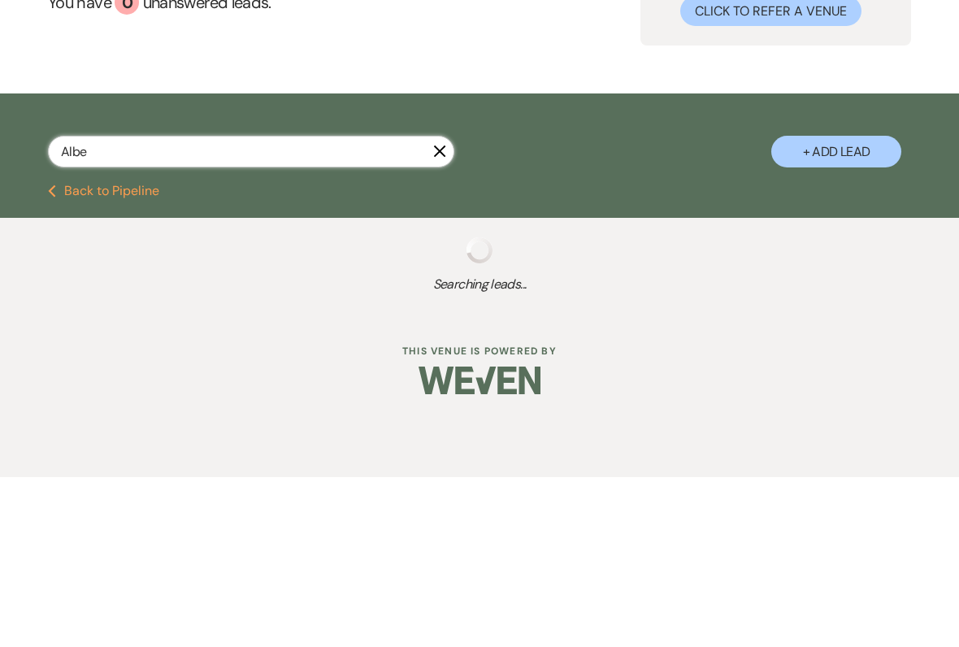
select select "5"
select select "8"
select select "5"
select select "8"
select select "5"
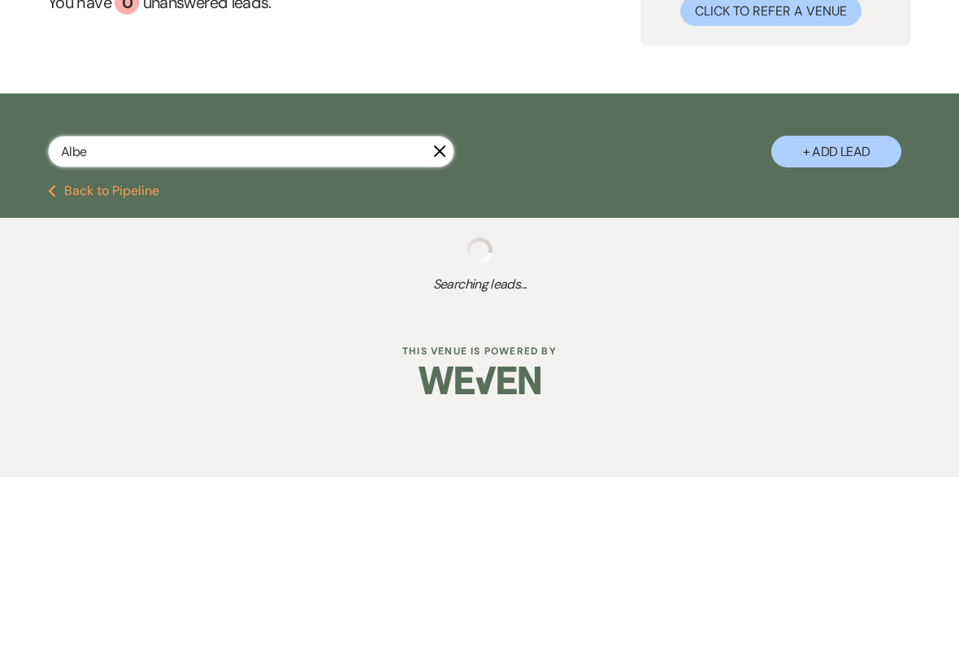
select select "8"
select select "5"
select select "8"
select select "5"
select select "8"
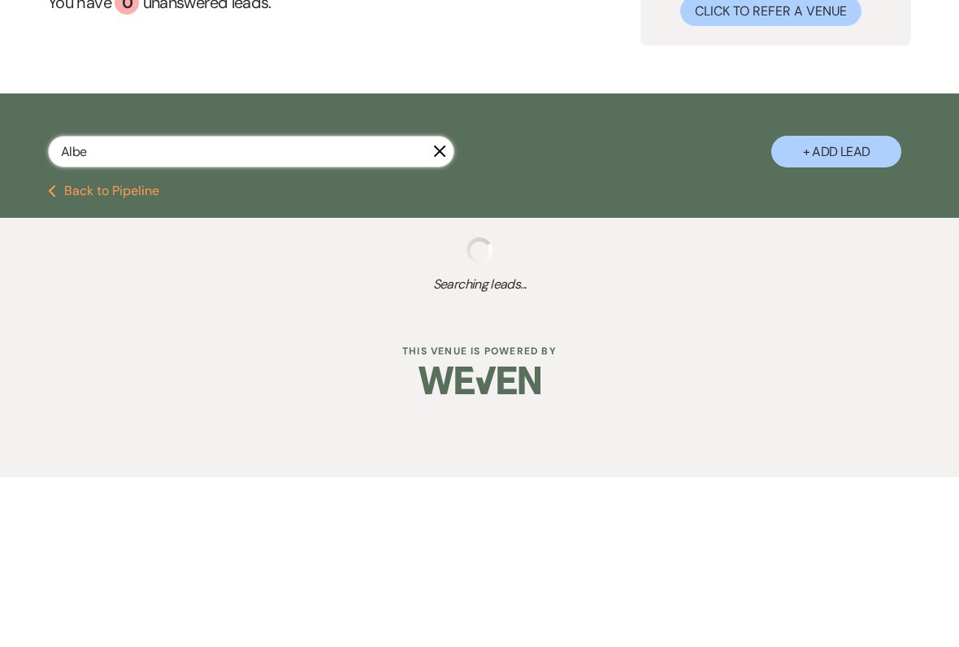
select select "5"
select select "8"
select select "5"
select select "8"
select select "6"
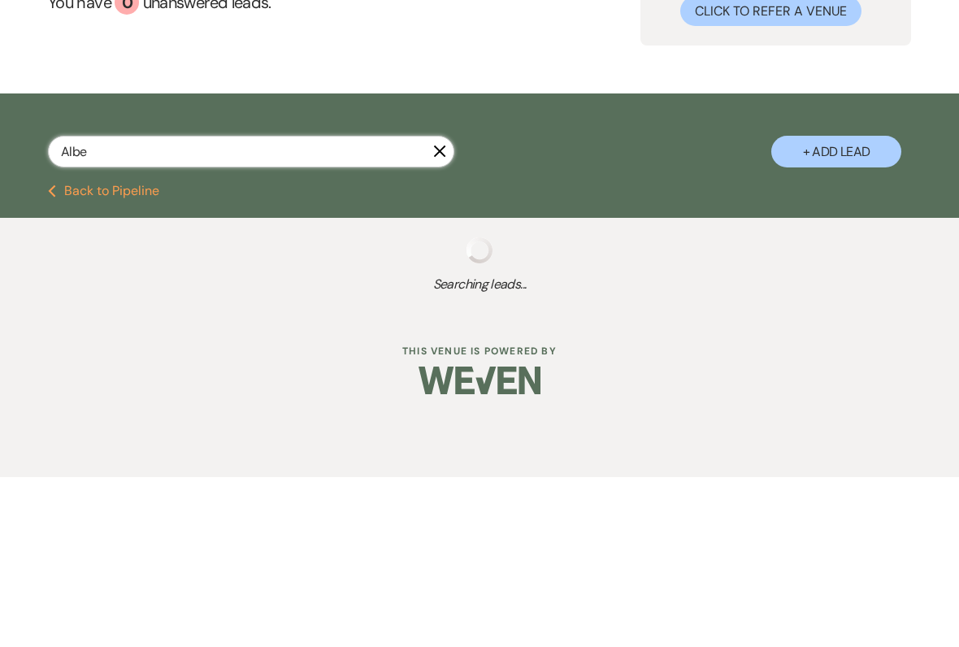
select select "8"
select select "5"
select select "8"
select select "5"
select select "8"
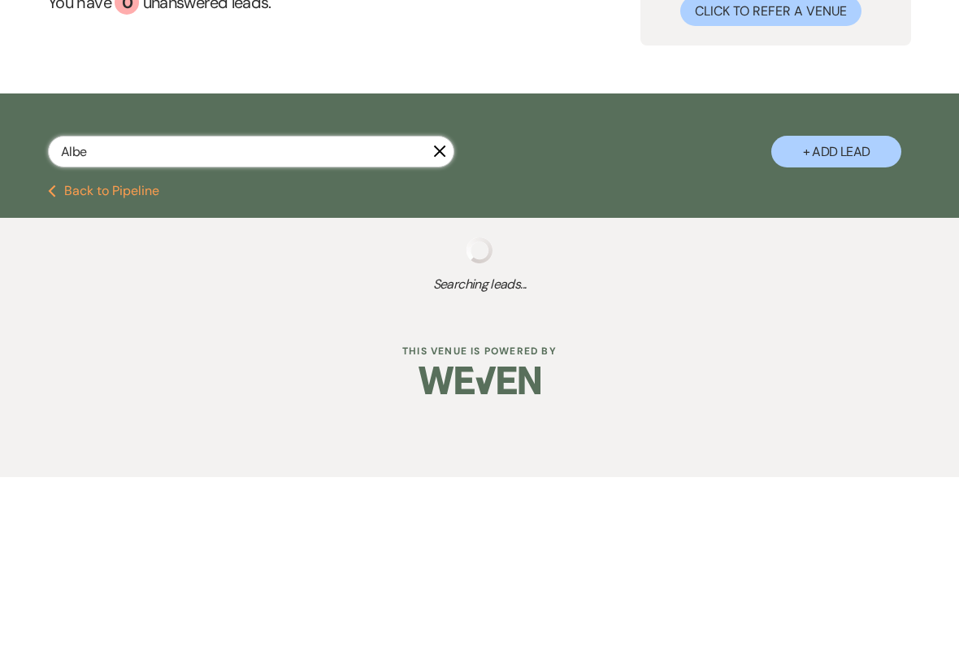
select select "5"
select select "8"
select select "5"
select select "8"
select select "5"
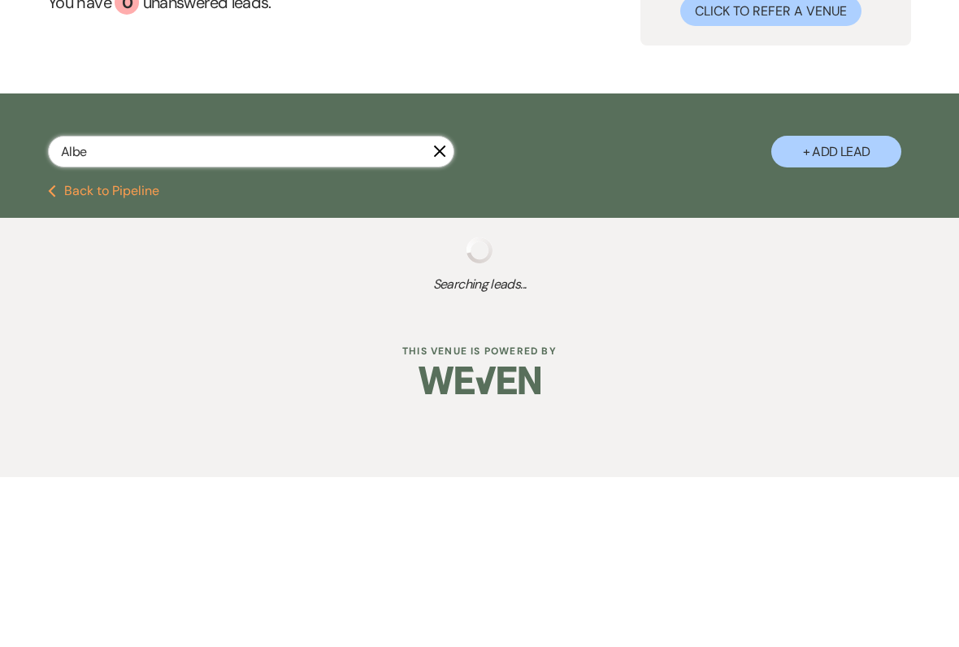
select select "8"
select select "5"
select select "8"
select select "5"
select select "8"
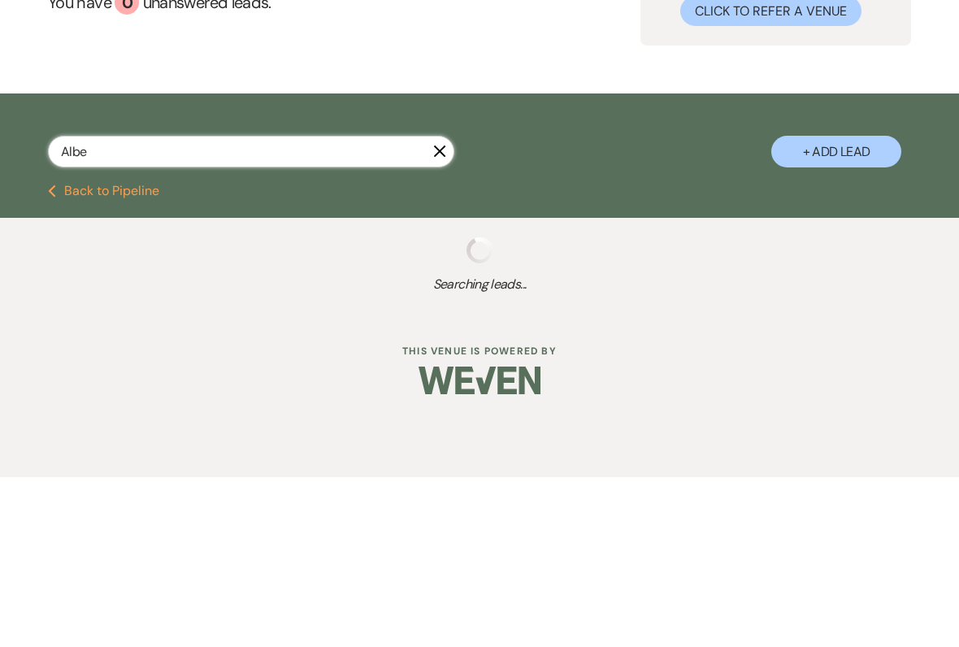
select select "5"
select select "8"
select select "5"
select select "8"
select select "5"
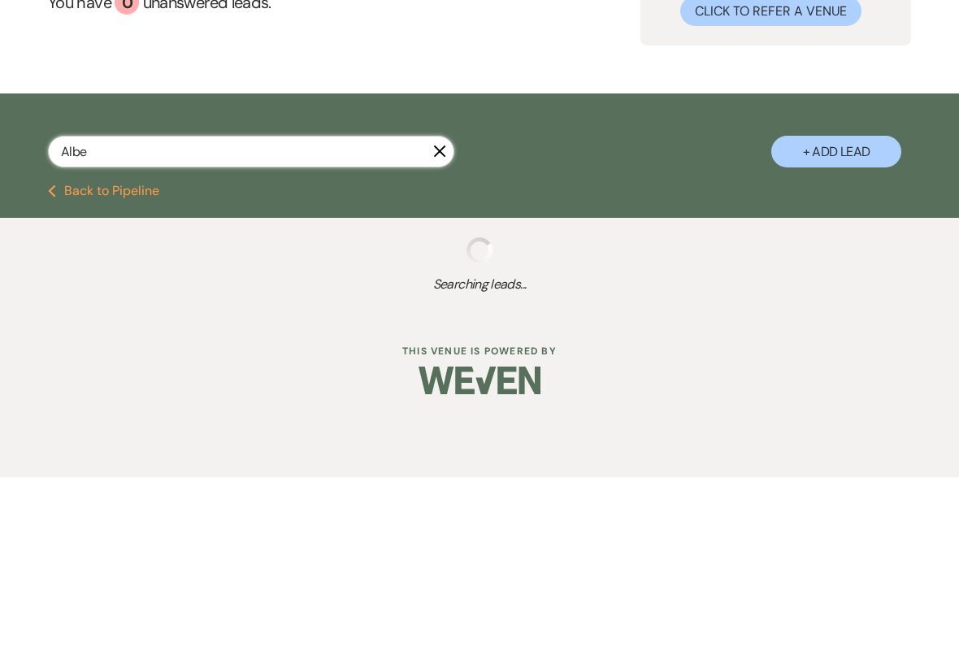
select select "8"
select select "5"
select select "8"
select select "5"
select select "8"
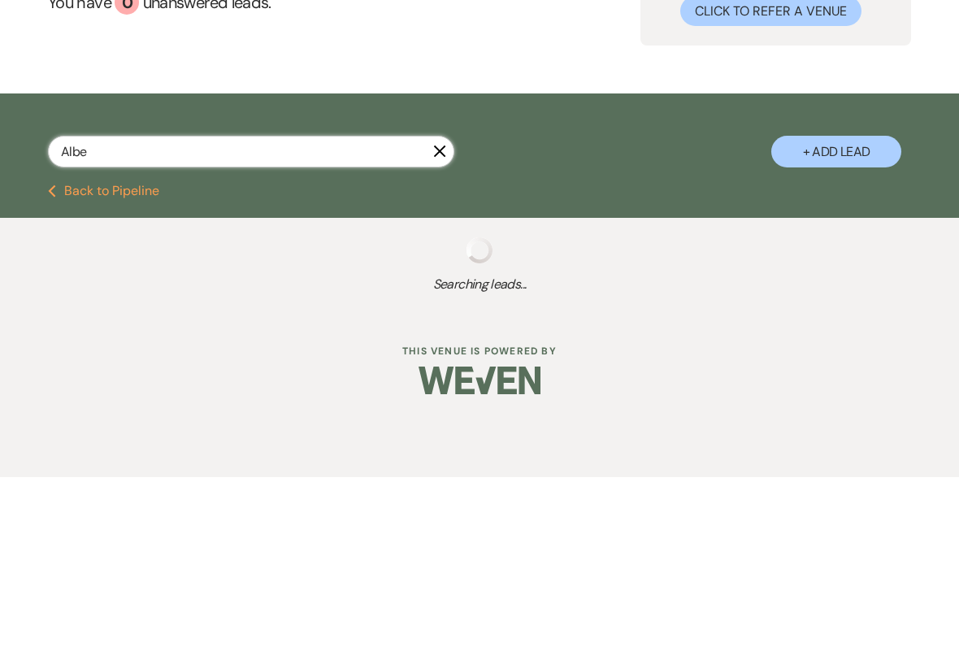
select select "5"
select select "8"
select select "5"
select select "8"
select select "5"
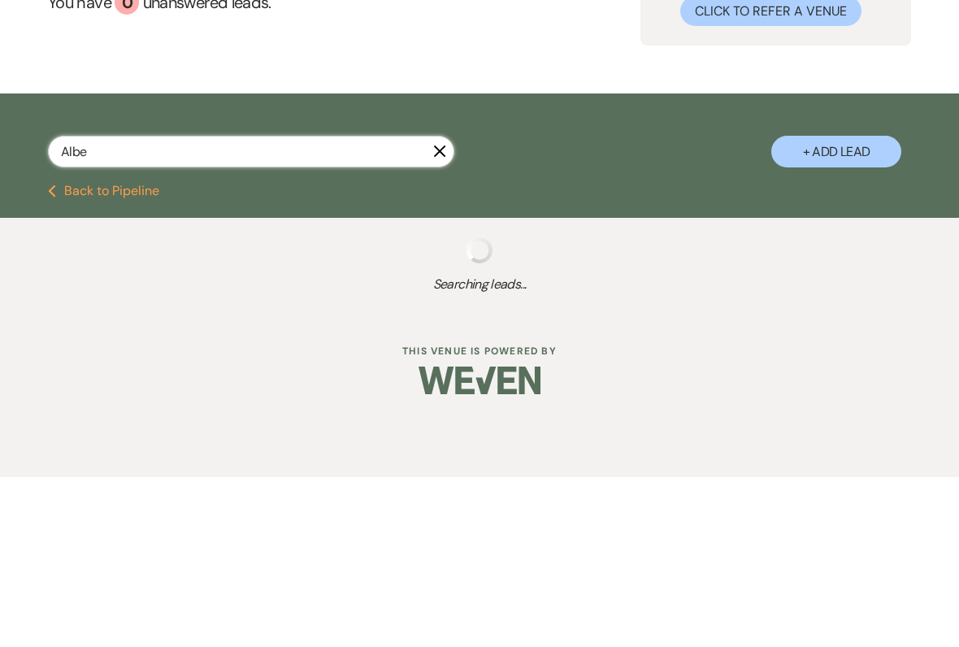
select select "8"
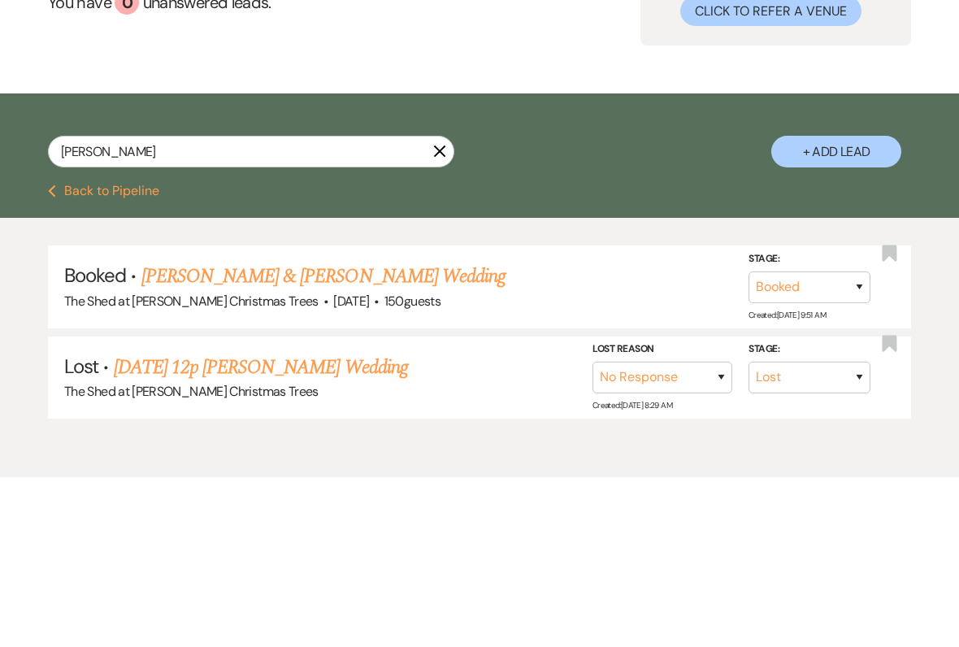
scroll to position [67, 0]
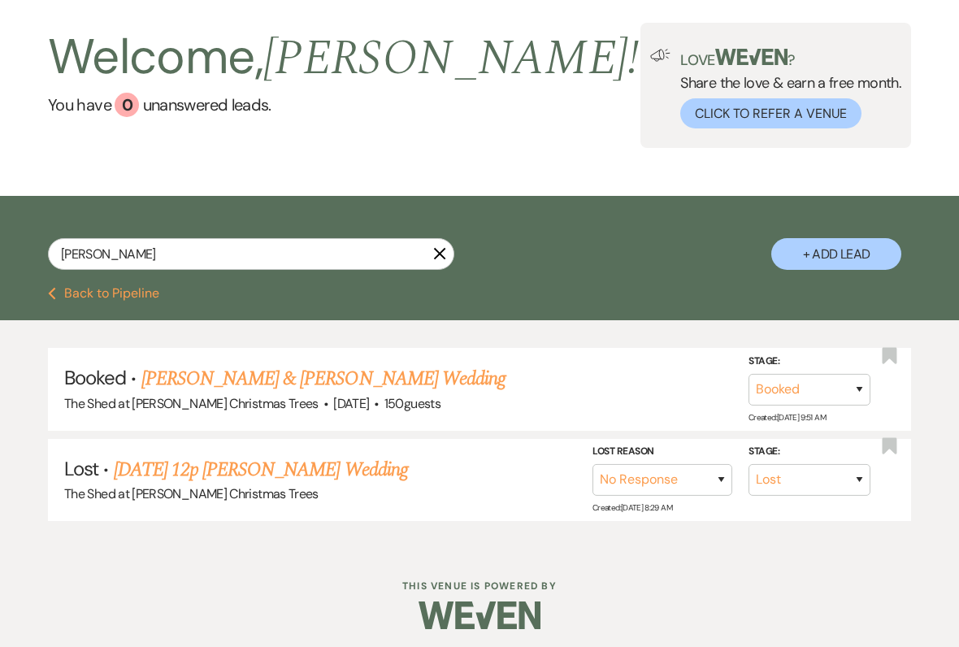
click at [206, 375] on link "[PERSON_NAME] & [PERSON_NAME] Wedding" at bounding box center [323, 378] width 364 height 29
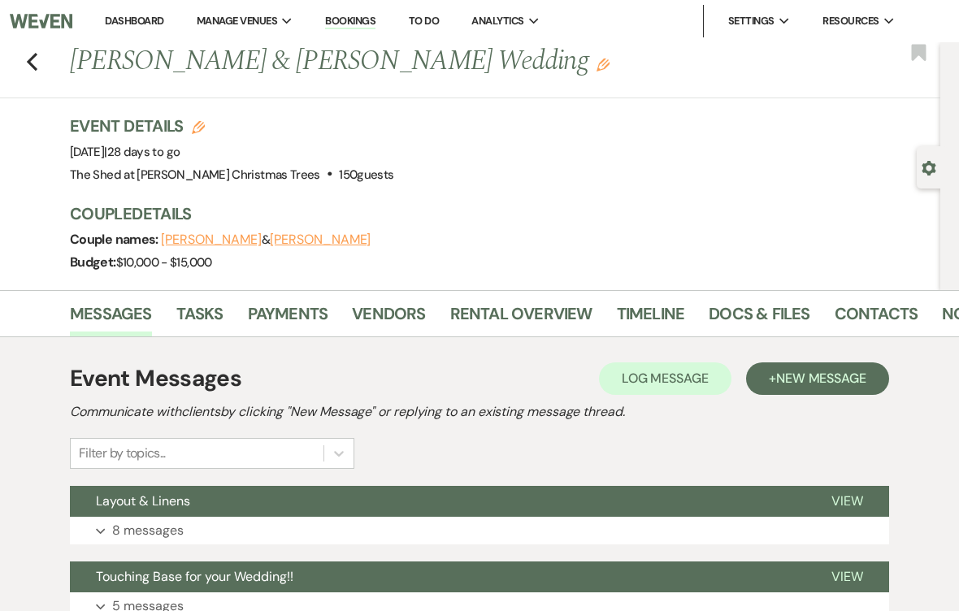
click at [469, 312] on link "Rental Overview" at bounding box center [521, 319] width 142 height 36
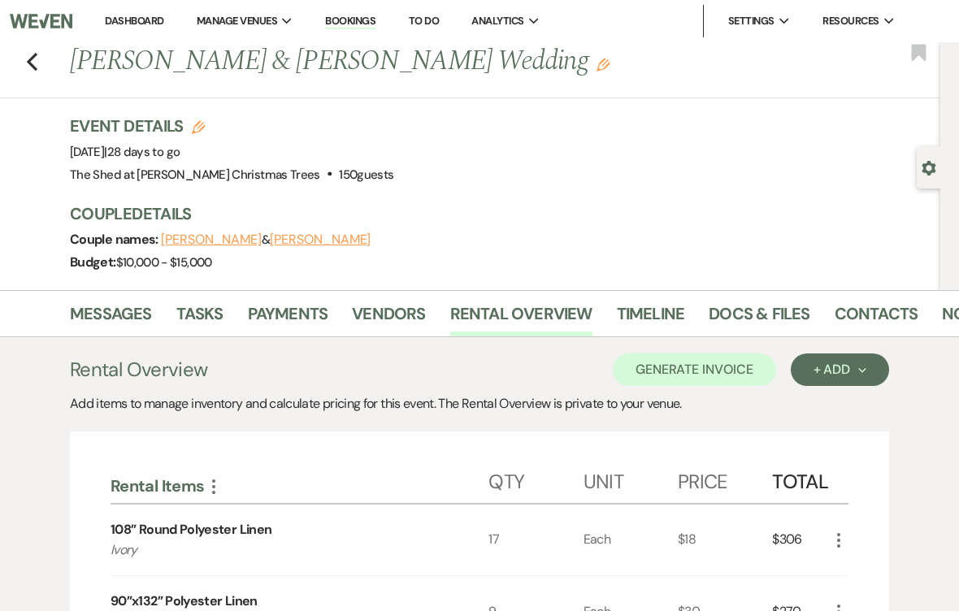
click at [121, 19] on link "Dashboard" at bounding box center [134, 21] width 59 height 14
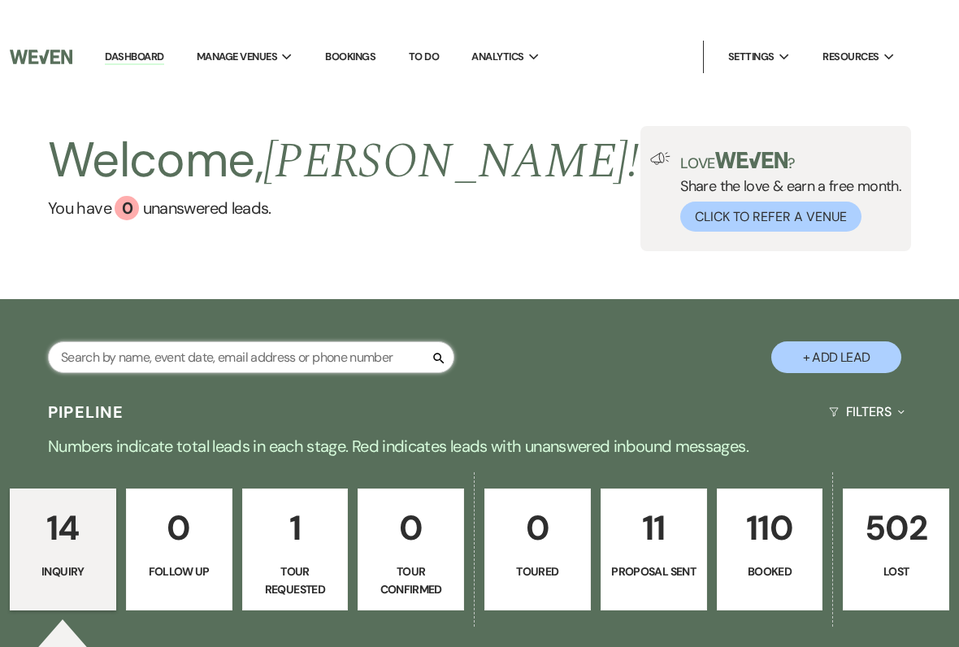
click at [210, 337] on input "text" at bounding box center [251, 322] width 406 height 32
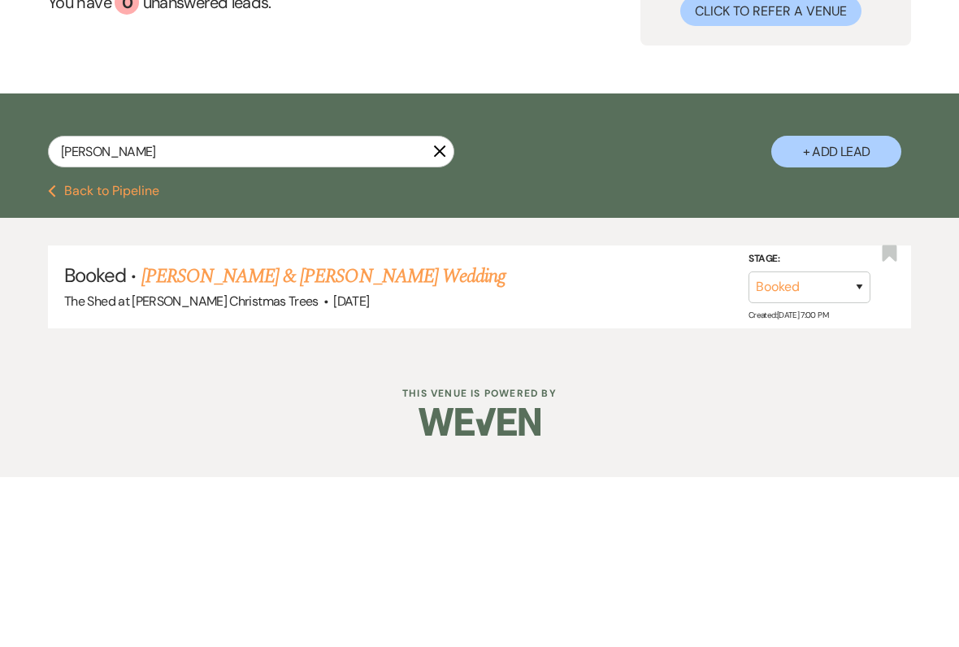
click at [197, 431] on link "[PERSON_NAME] & [PERSON_NAME] Wedding" at bounding box center [323, 445] width 364 height 29
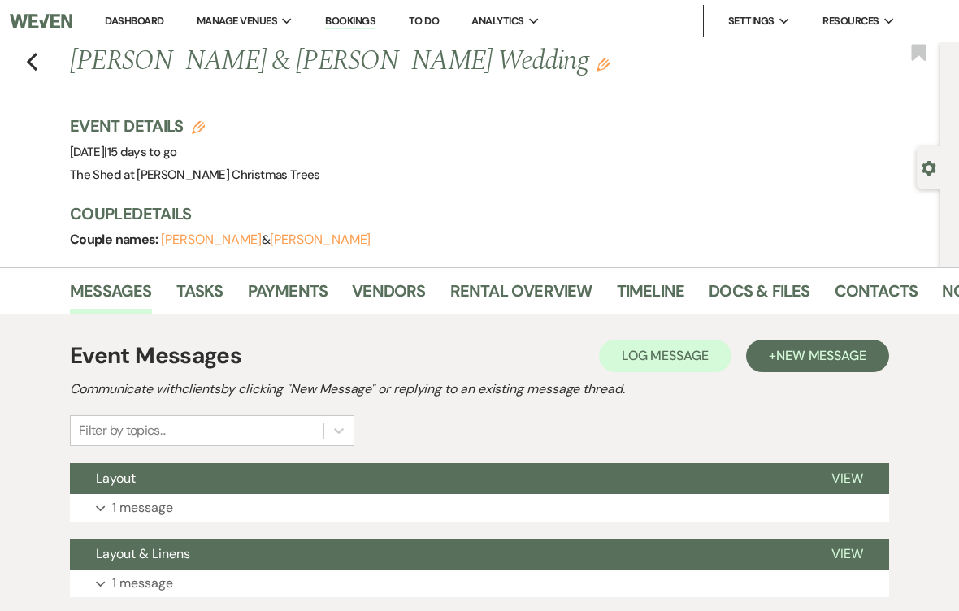
scroll to position [0, 2]
click at [483, 296] on link "Rental Overview" at bounding box center [519, 296] width 142 height 36
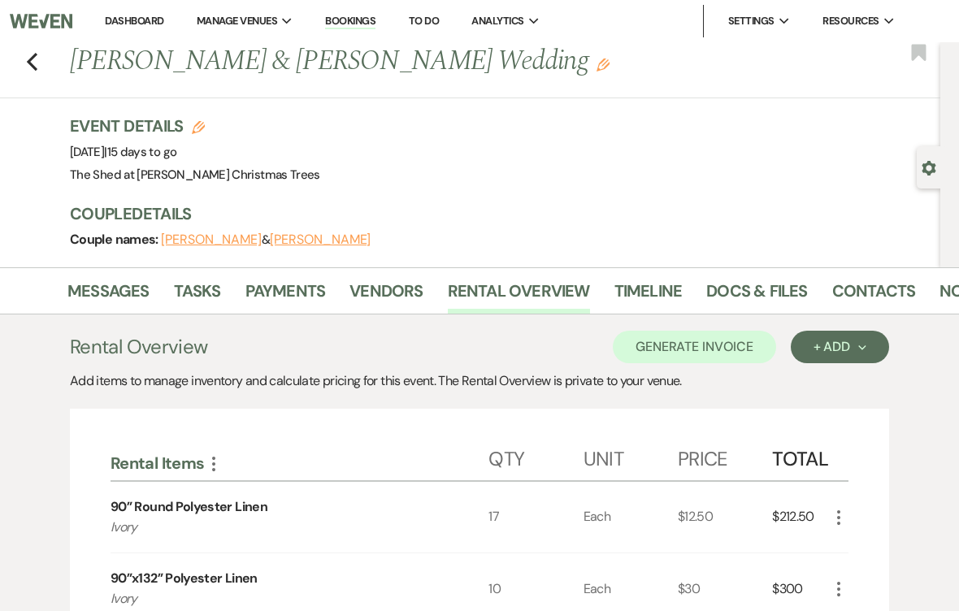
click at [119, 23] on link "Dashboard" at bounding box center [134, 21] width 59 height 14
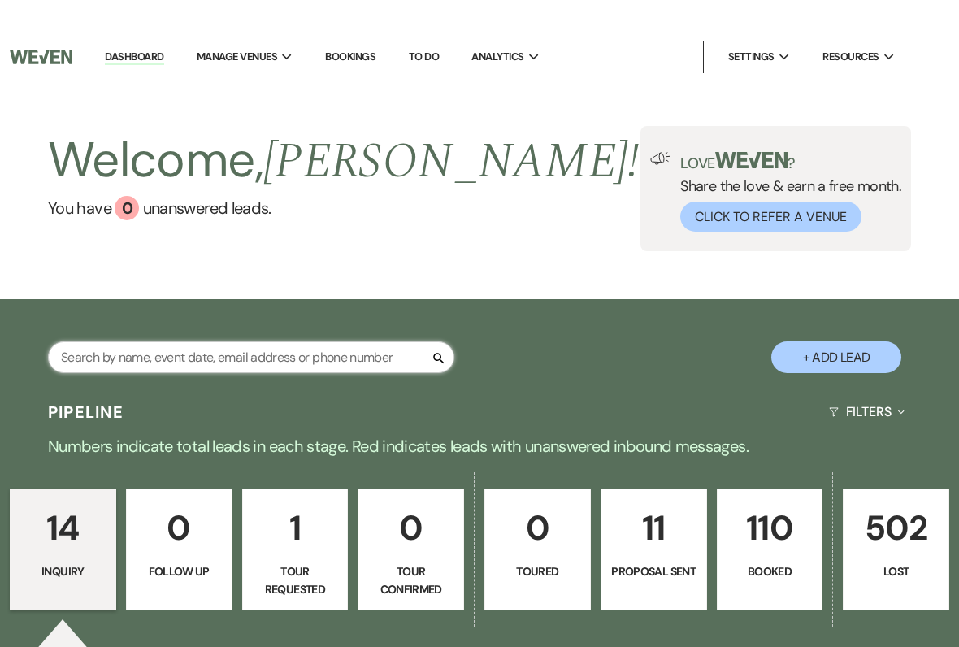
click at [140, 337] on input "text" at bounding box center [251, 322] width 406 height 32
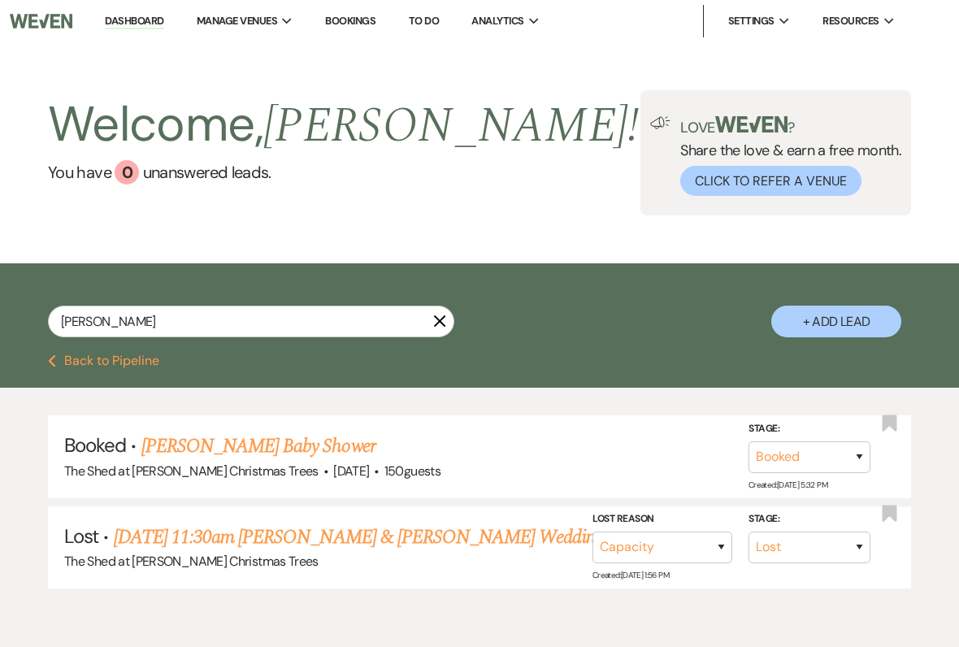
click at [209, 446] on link "[PERSON_NAME] Baby Shower" at bounding box center [258, 445] width 234 height 29
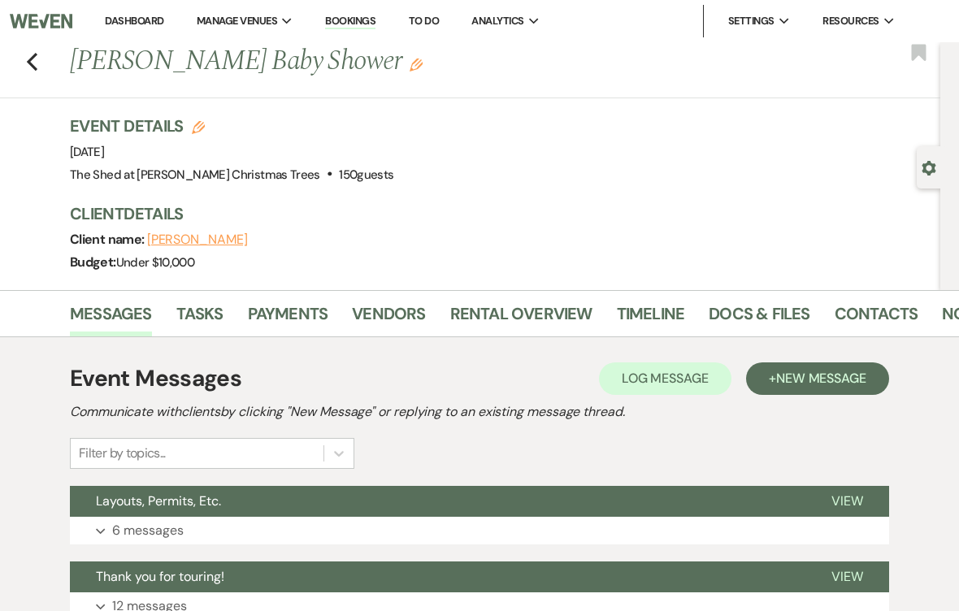
click at [494, 307] on link "Rental Overview" at bounding box center [521, 319] width 142 height 36
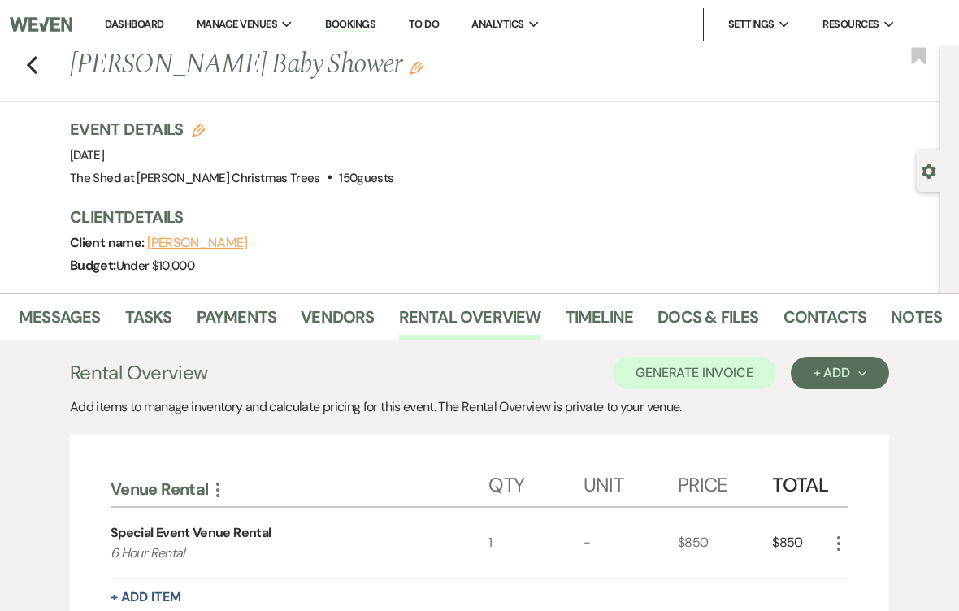
scroll to position [0, 50]
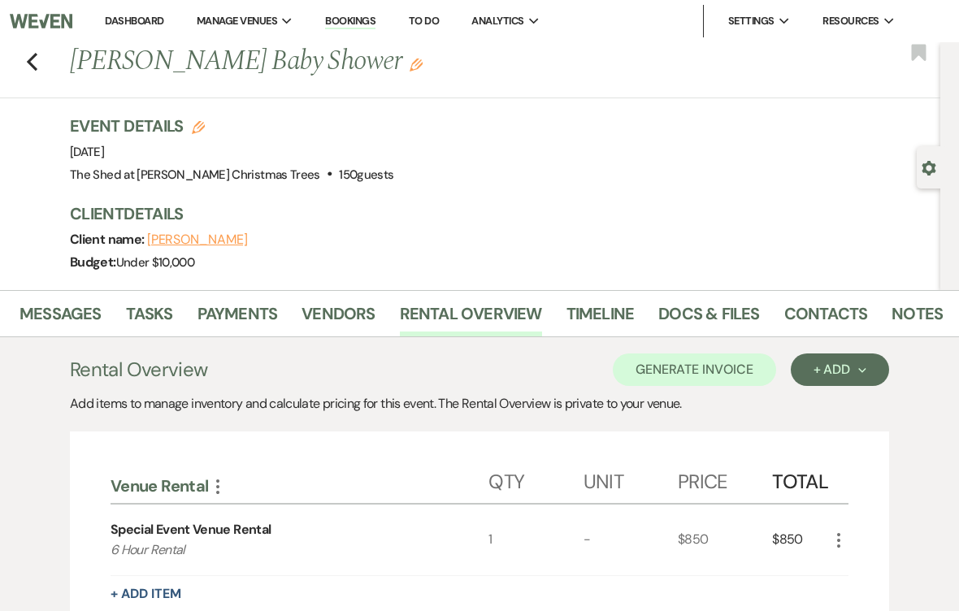
click at [234, 316] on link "Payments" at bounding box center [237, 319] width 80 height 36
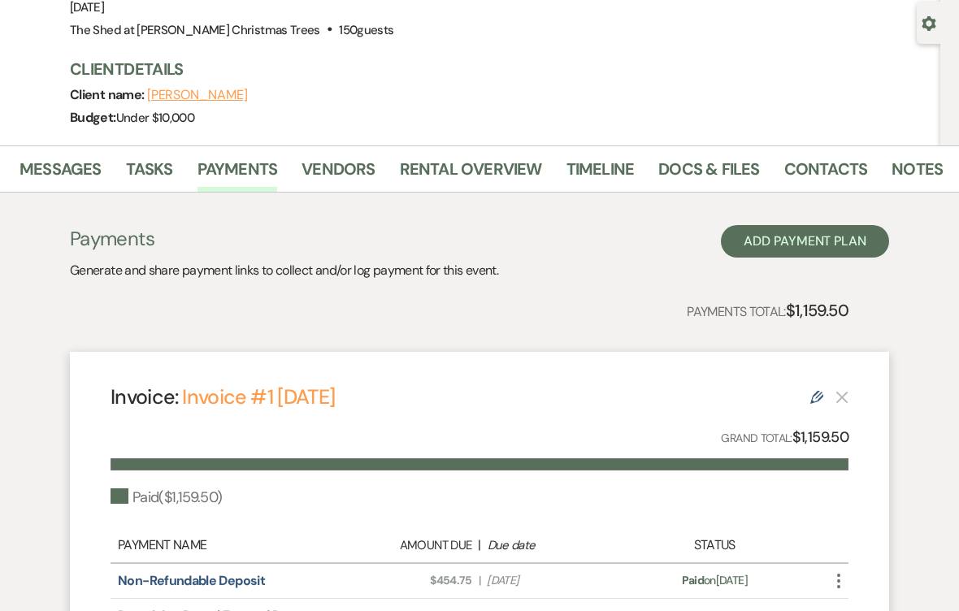
click at [436, 177] on link "Rental Overview" at bounding box center [471, 175] width 142 height 36
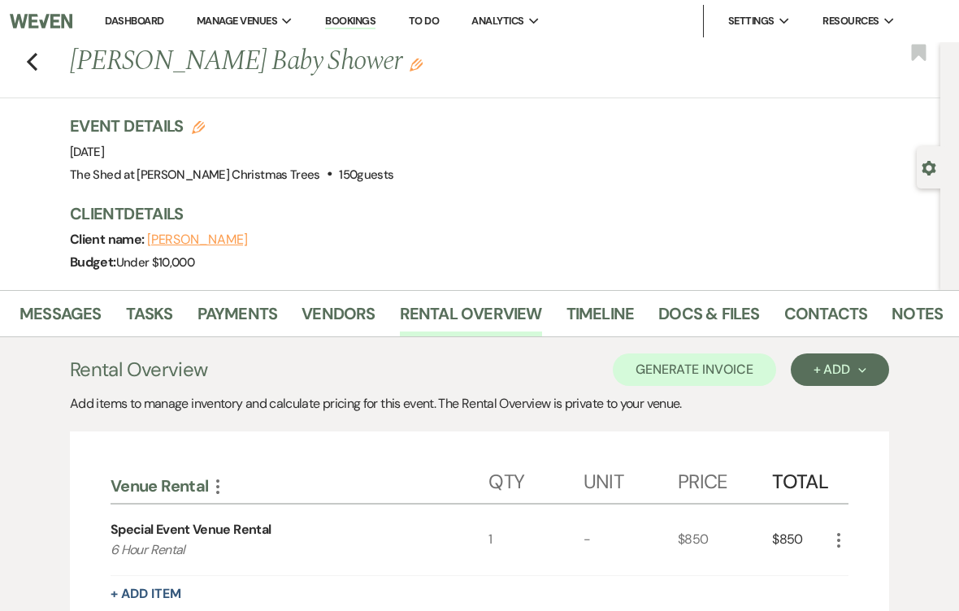
click at [128, 24] on link "Dashboard" at bounding box center [134, 21] width 59 height 14
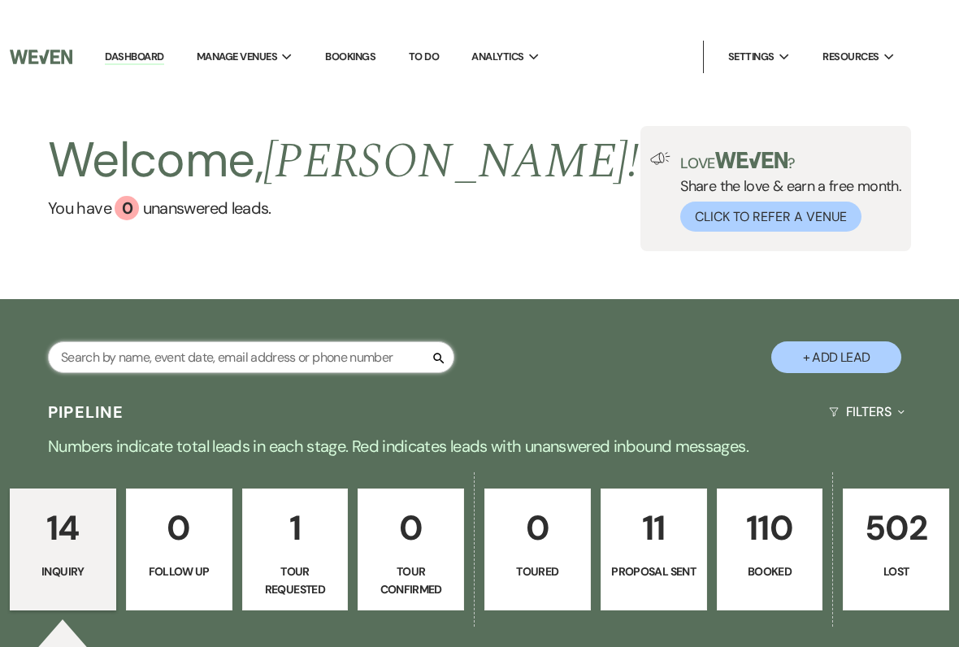
click at [206, 337] on input "text" at bounding box center [251, 322] width 406 height 32
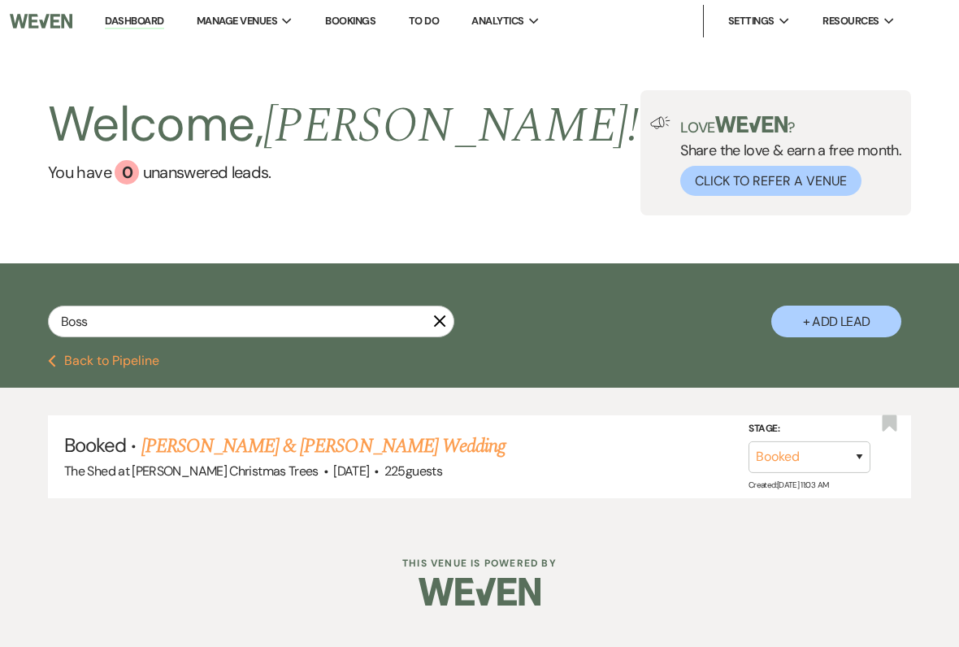
click at [411, 452] on link "[PERSON_NAME] & [PERSON_NAME] Wedding" at bounding box center [323, 445] width 364 height 29
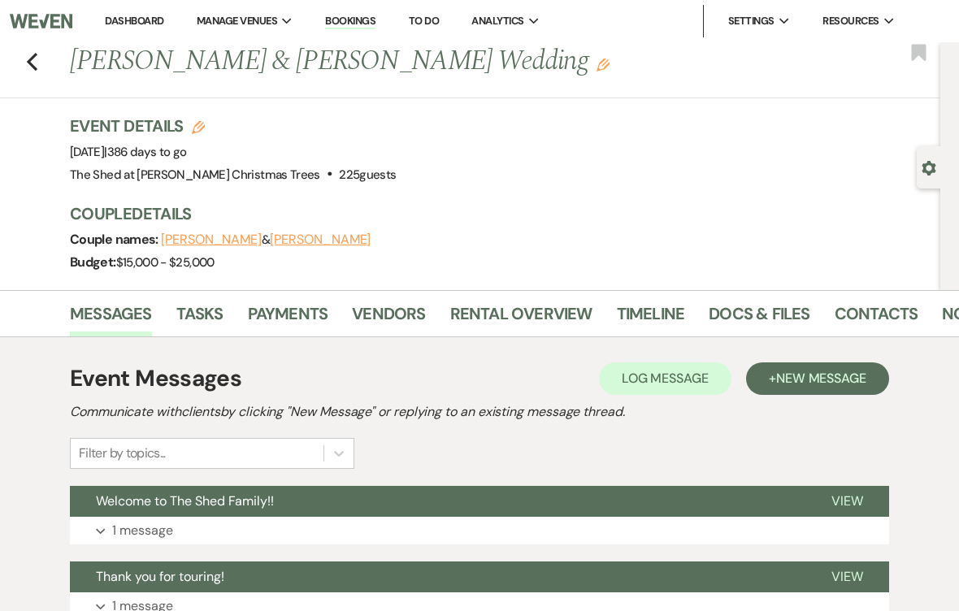
click at [304, 312] on link "Payments" at bounding box center [288, 319] width 80 height 36
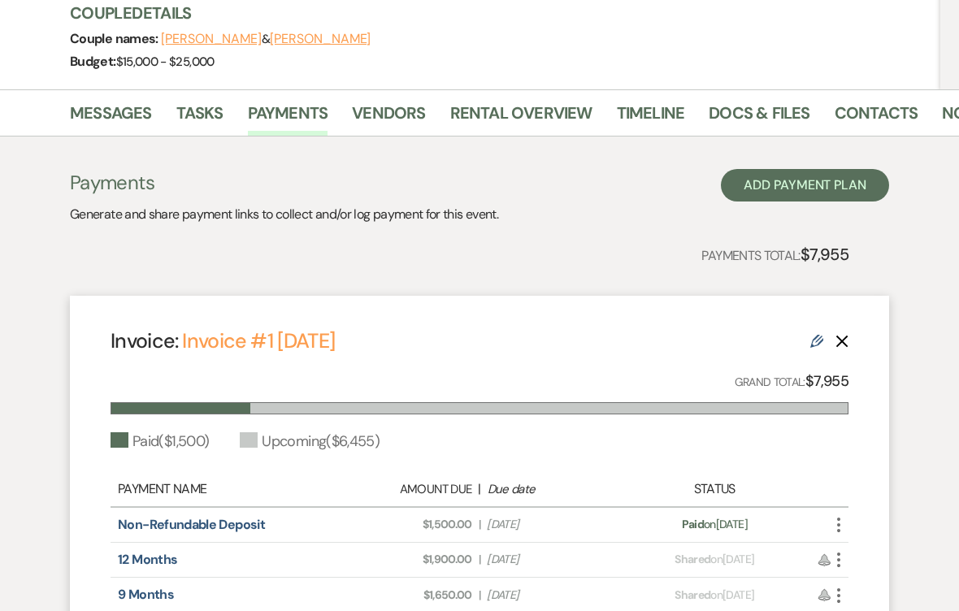
scroll to position [193, 0]
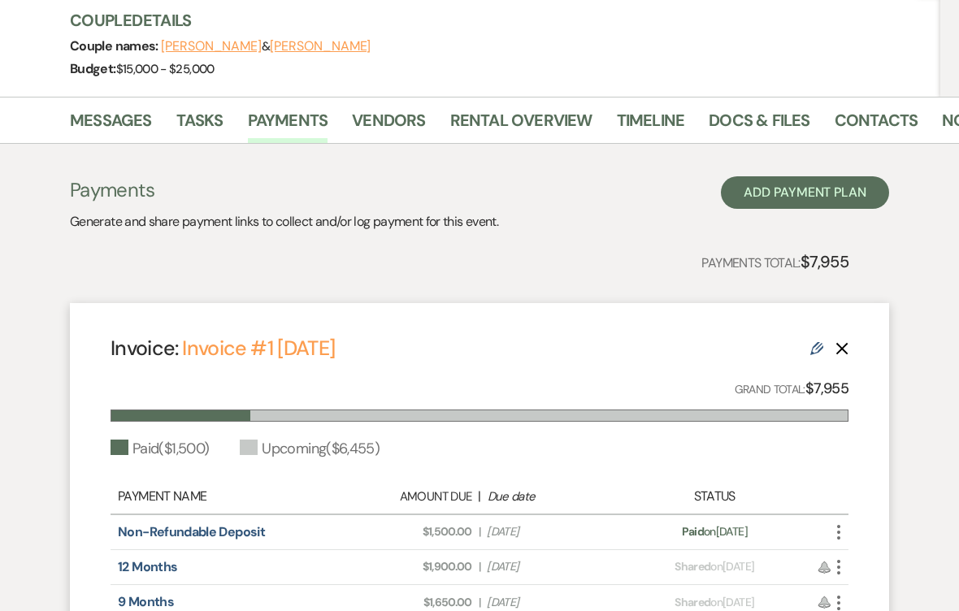
click at [504, 117] on link "Rental Overview" at bounding box center [521, 126] width 142 height 36
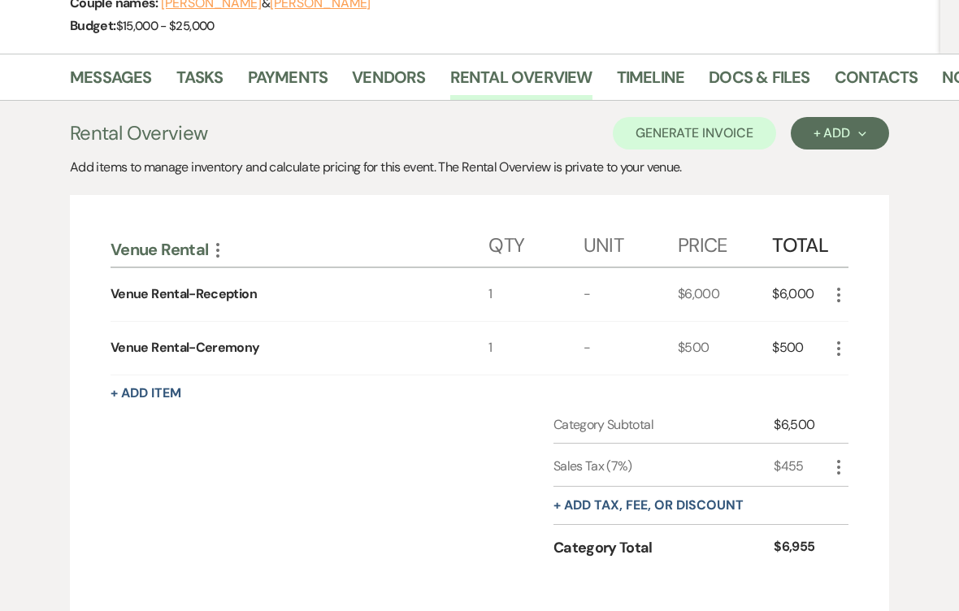
scroll to position [239, 0]
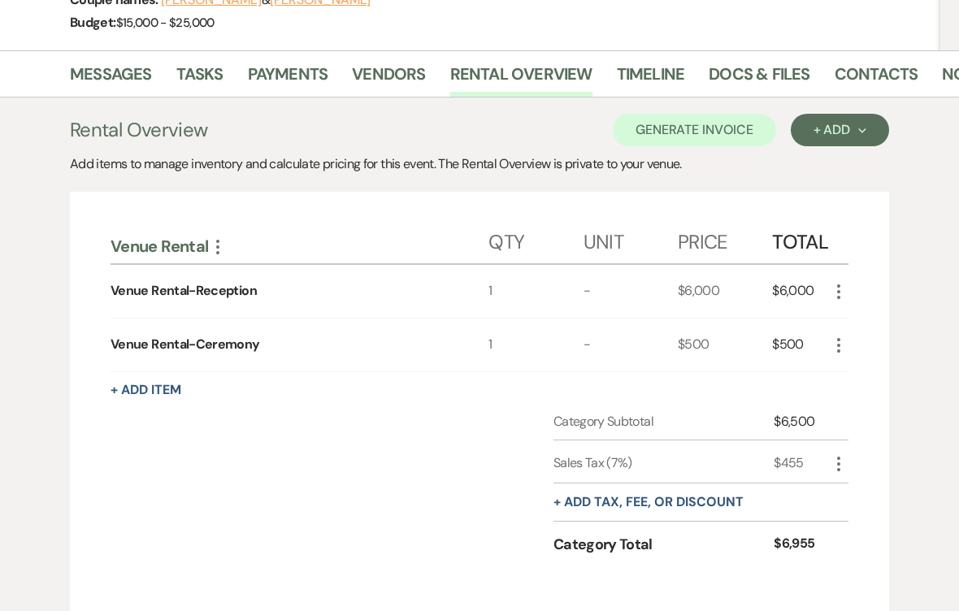
click at [275, 79] on link "Payments" at bounding box center [288, 80] width 80 height 36
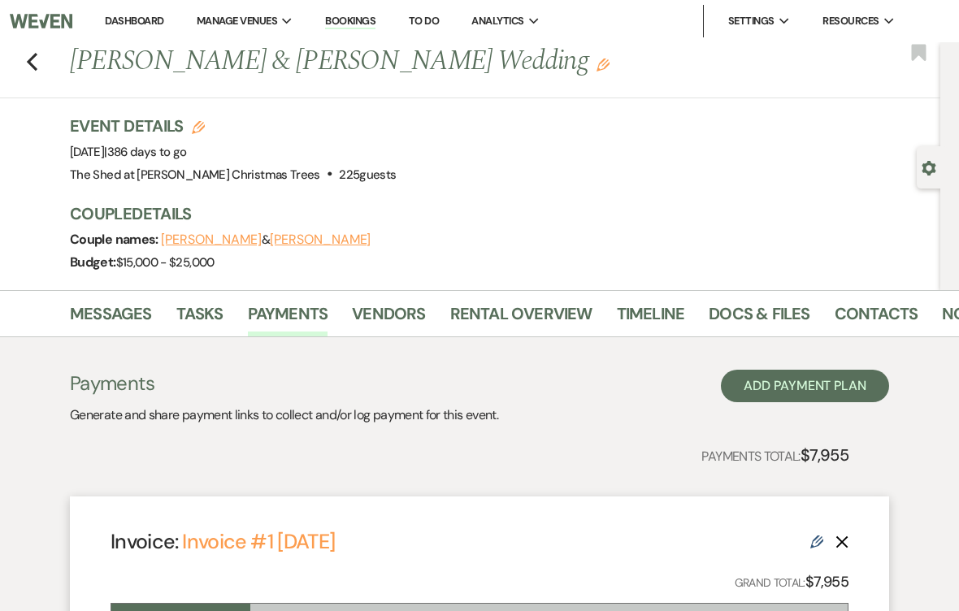
click at [137, 24] on link "Dashboard" at bounding box center [134, 21] width 59 height 14
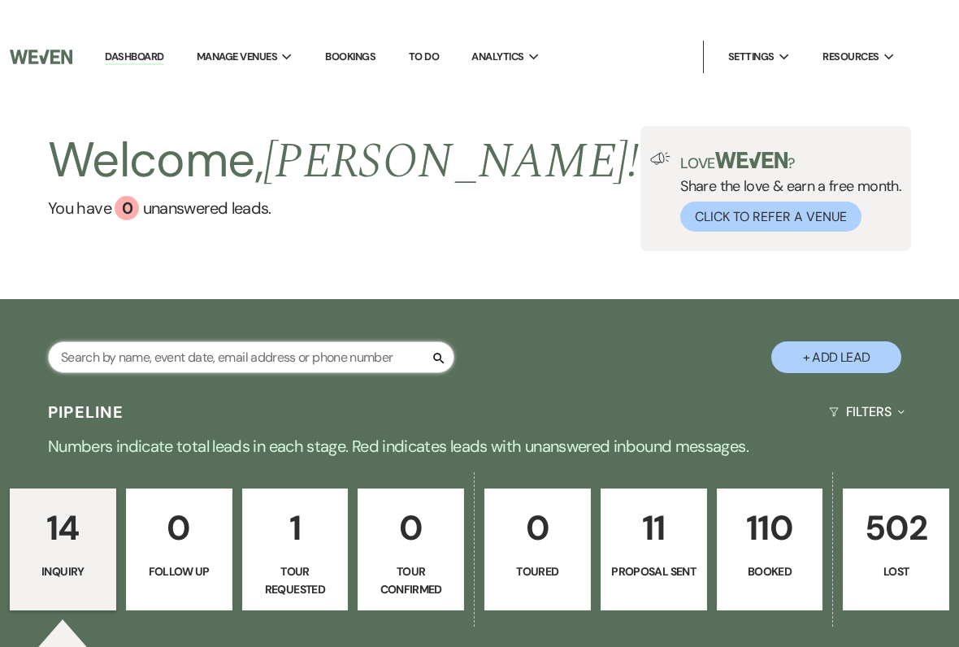
click at [145, 337] on input "text" at bounding box center [251, 322] width 406 height 32
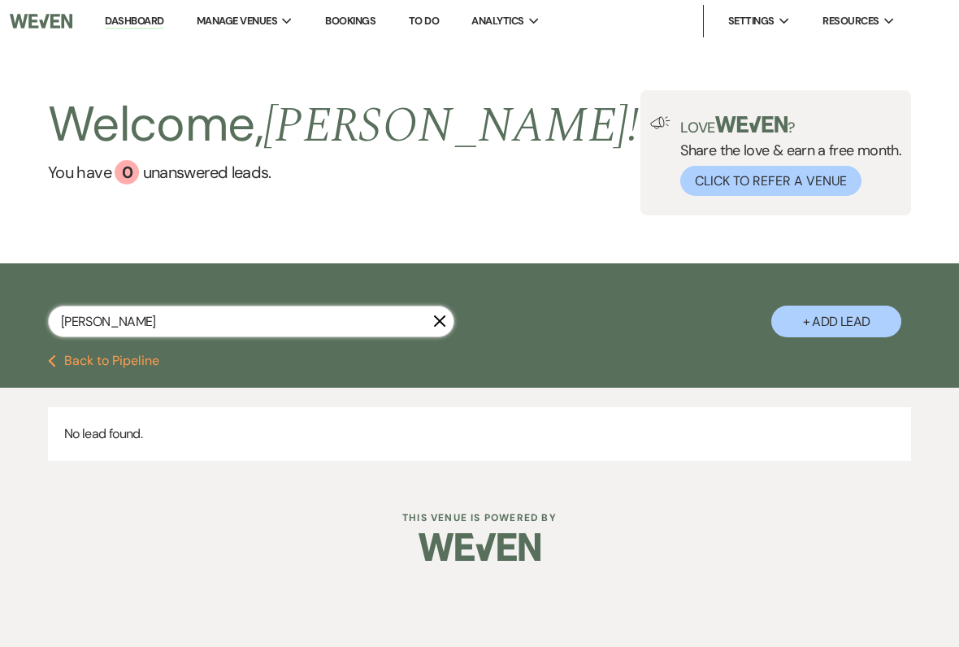
click at [137, 309] on input "[PERSON_NAME]" at bounding box center [251, 322] width 406 height 32
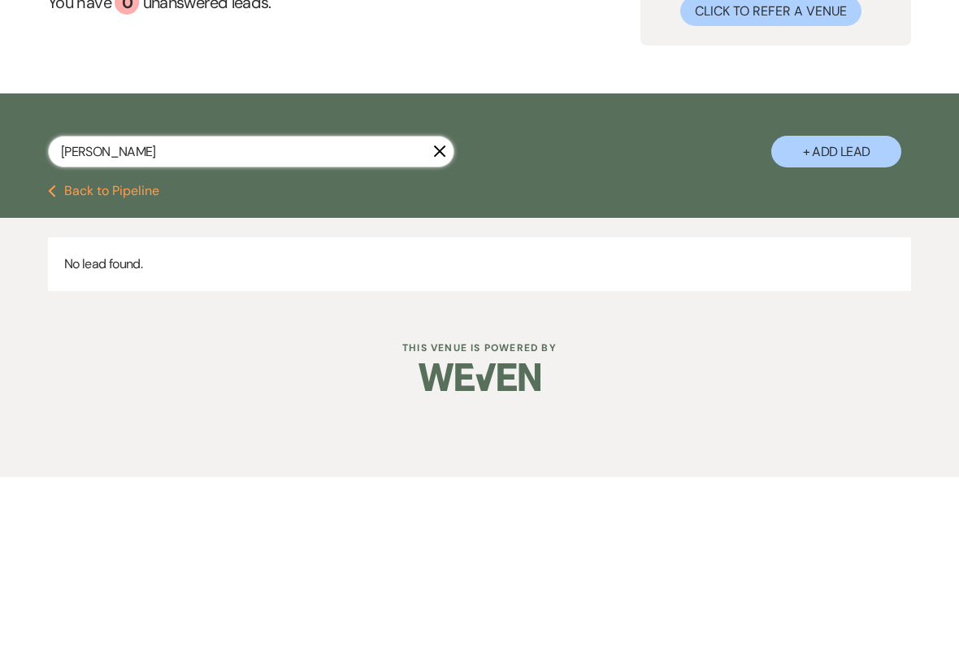
click at [341, 306] on input "[PERSON_NAME]" at bounding box center [251, 322] width 406 height 32
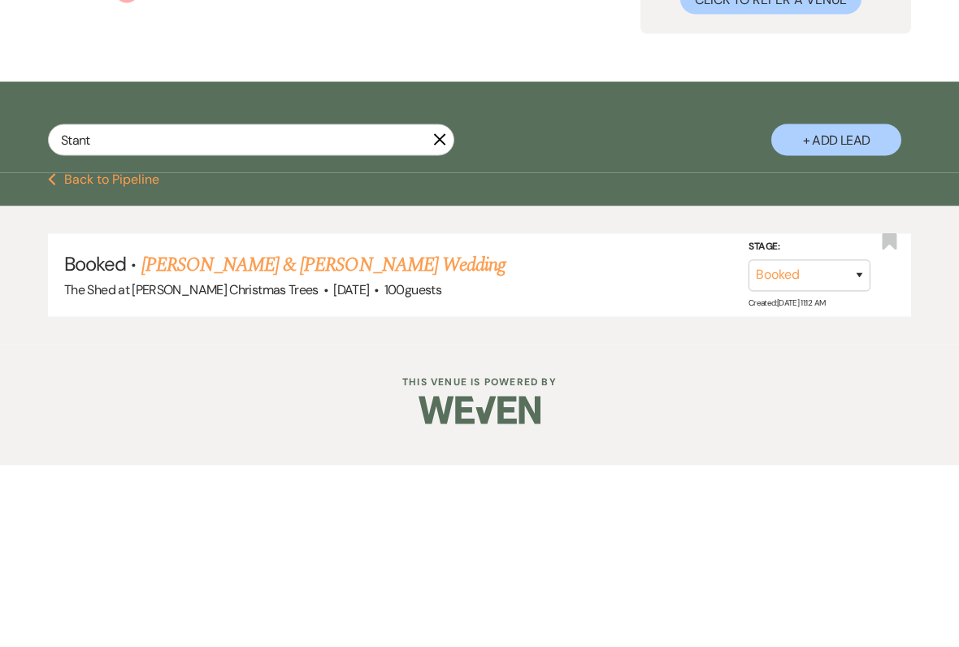
click at [210, 431] on link "[PERSON_NAME] & [PERSON_NAME] Wedding" at bounding box center [323, 445] width 364 height 29
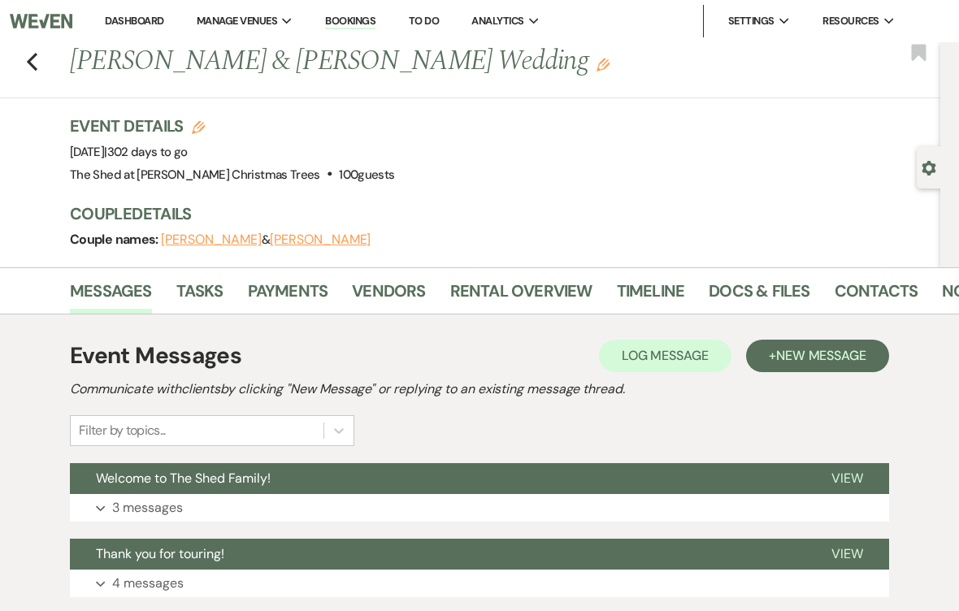
click at [281, 288] on link "Payments" at bounding box center [288, 296] width 80 height 36
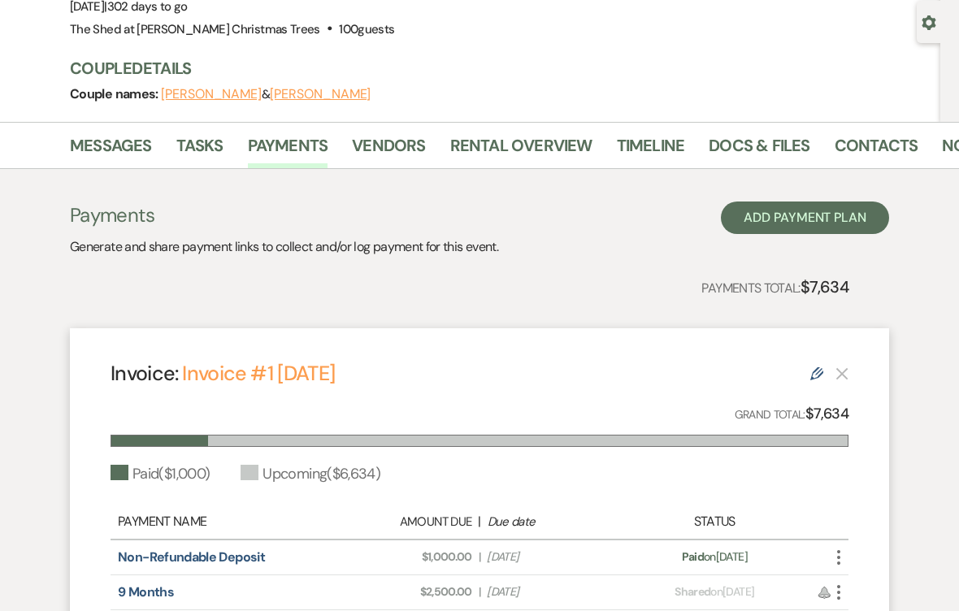
scroll to position [146, 0]
click at [516, 154] on link "Rental Overview" at bounding box center [521, 150] width 142 height 36
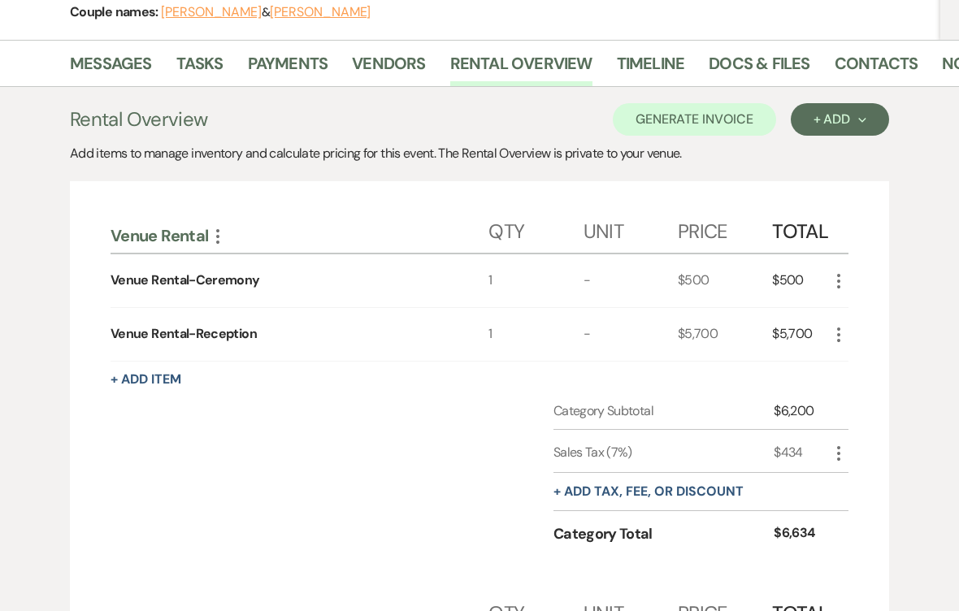
scroll to position [228, 0]
click at [269, 67] on link "Payments" at bounding box center [288, 68] width 80 height 36
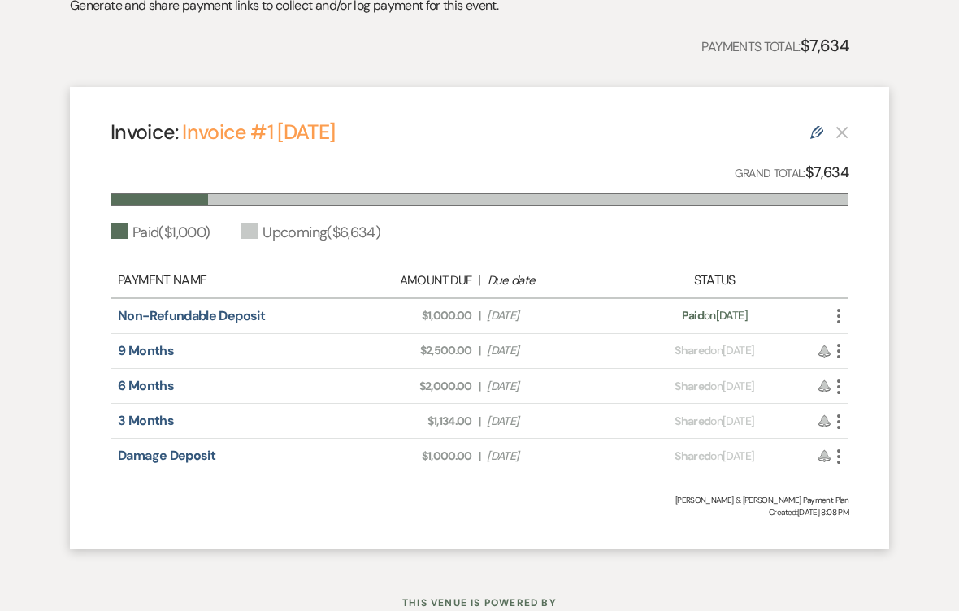
scroll to position [423, 0]
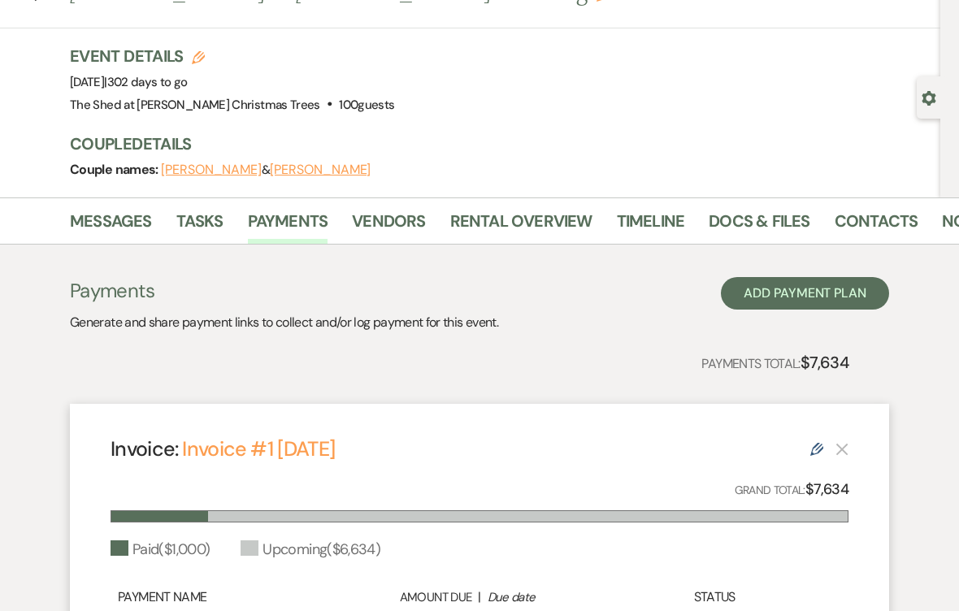
click at [502, 231] on link "Rental Overview" at bounding box center [521, 227] width 142 height 36
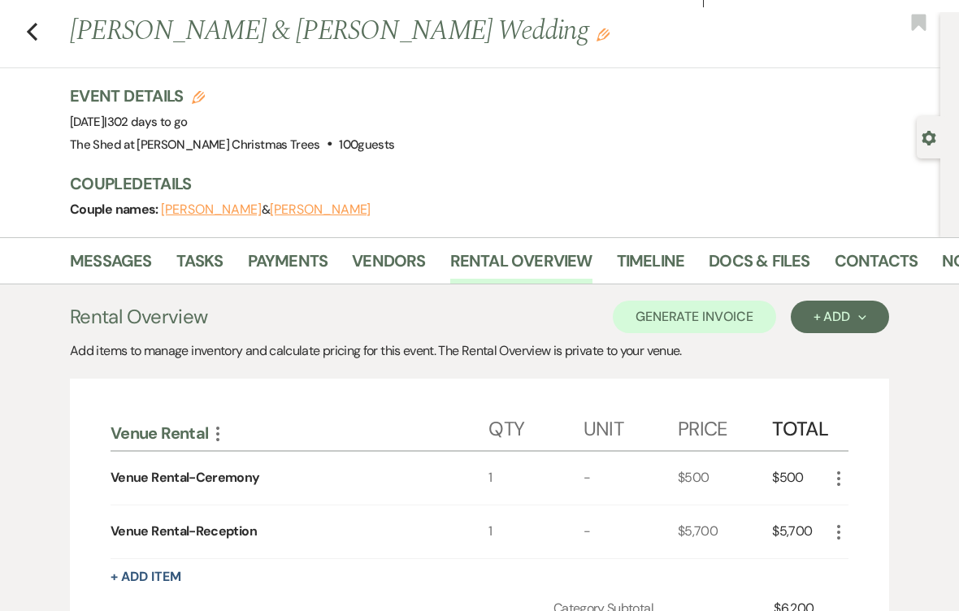
scroll to position [28, 0]
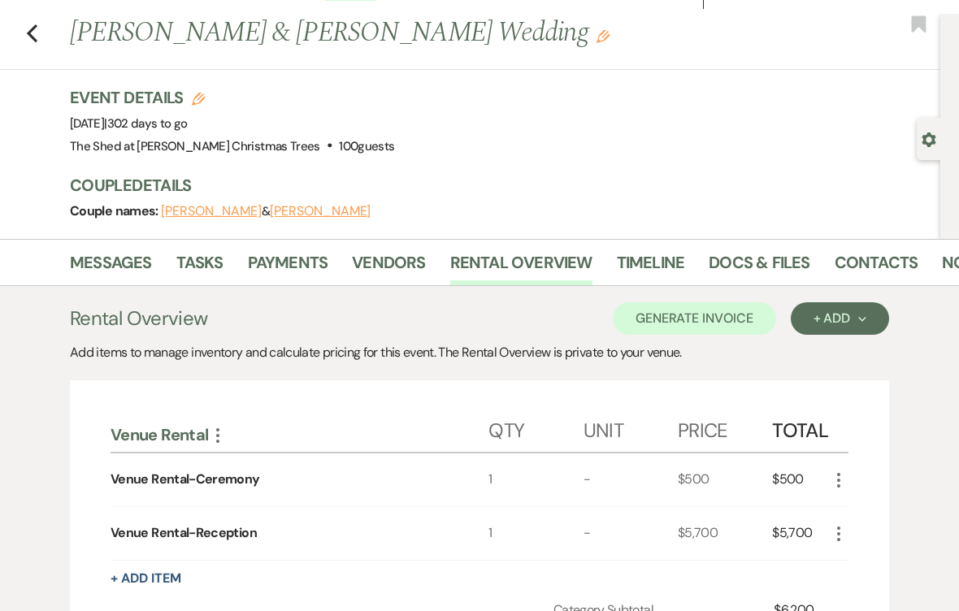
click at [271, 283] on link "Payments" at bounding box center [288, 267] width 80 height 36
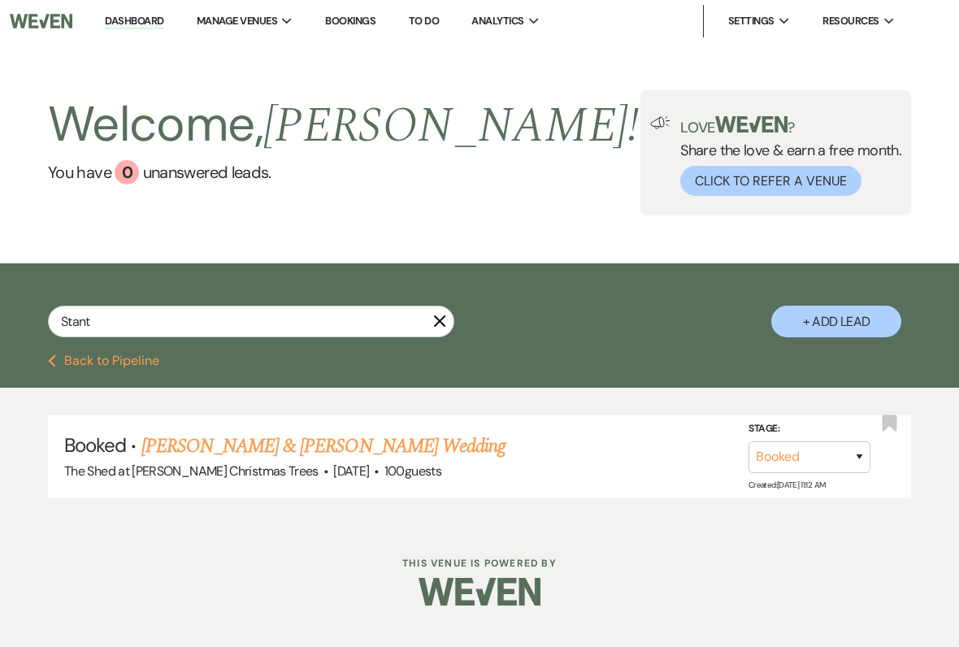
click at [125, 366] on button "Previous Back to Pipeline" at bounding box center [103, 360] width 111 height 13
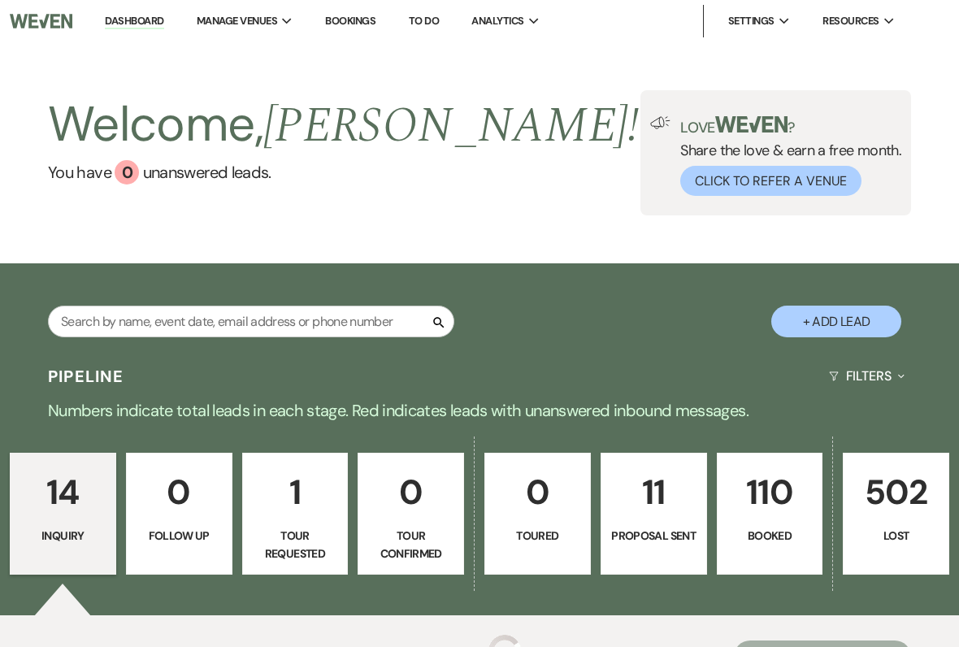
scroll to position [170, 0]
